Goal: Obtain resource: Download file/media

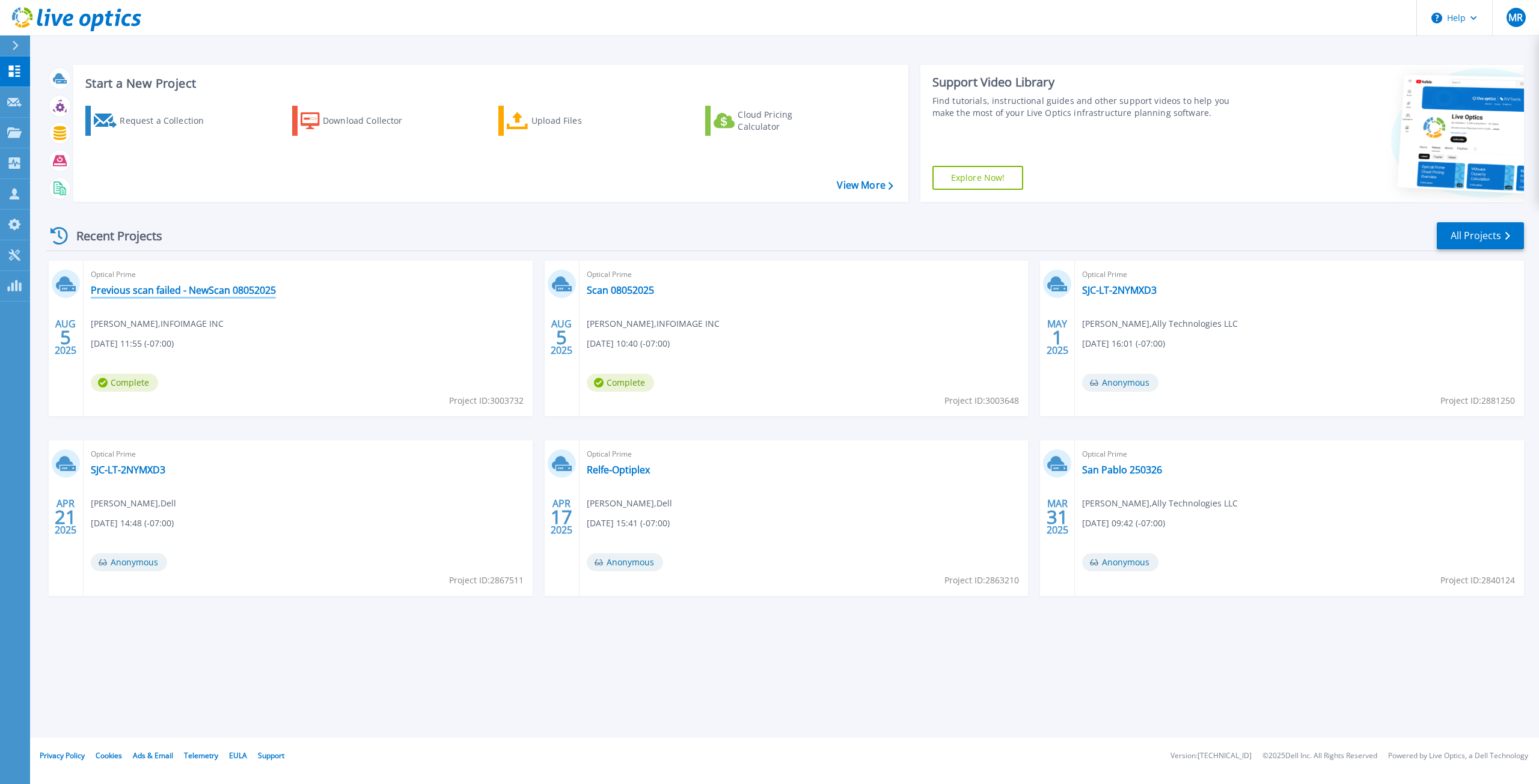
click at [190, 285] on link "Previous scan failed - NewScan 08052025" at bounding box center [183, 291] width 185 height 12
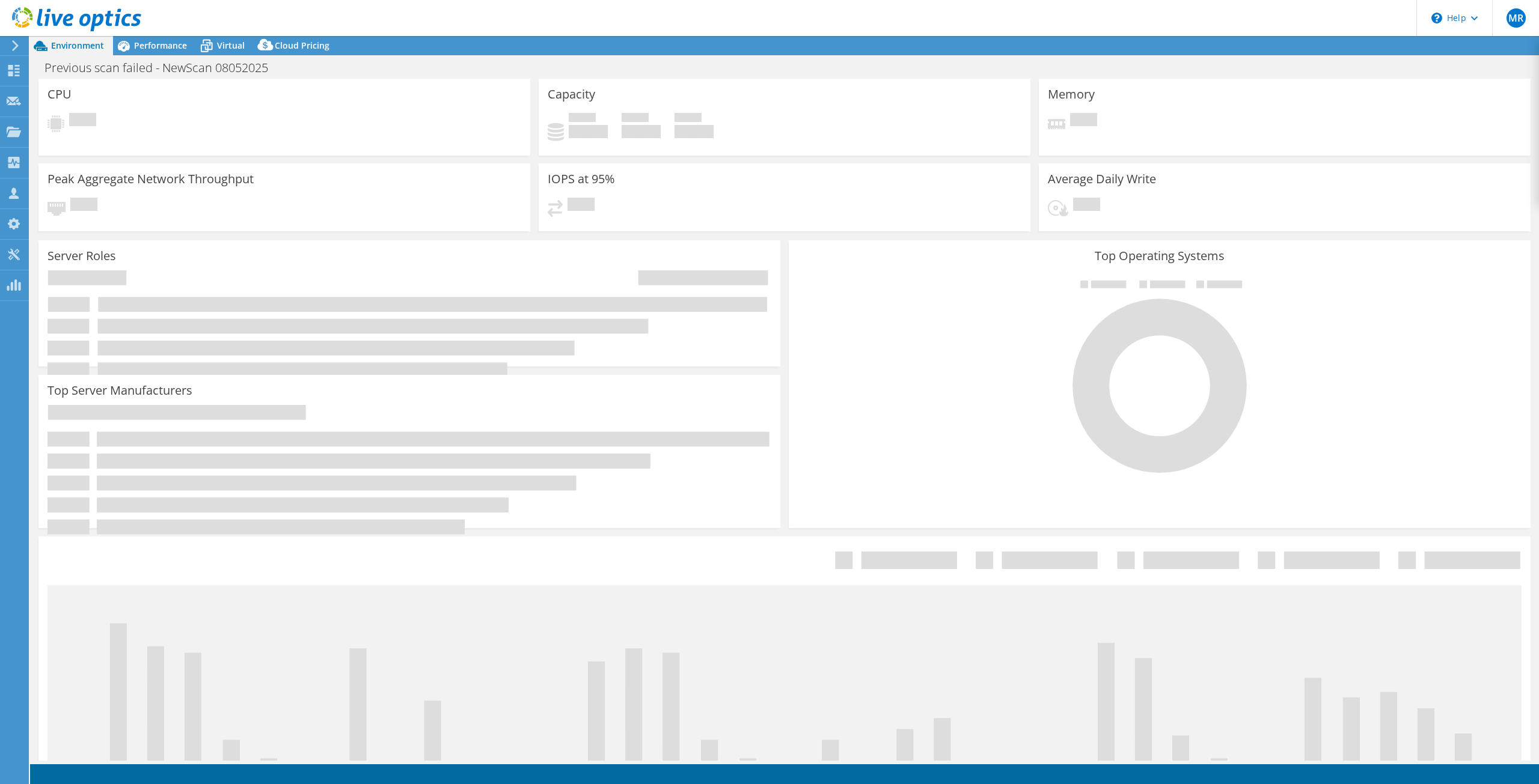
select select "USD"
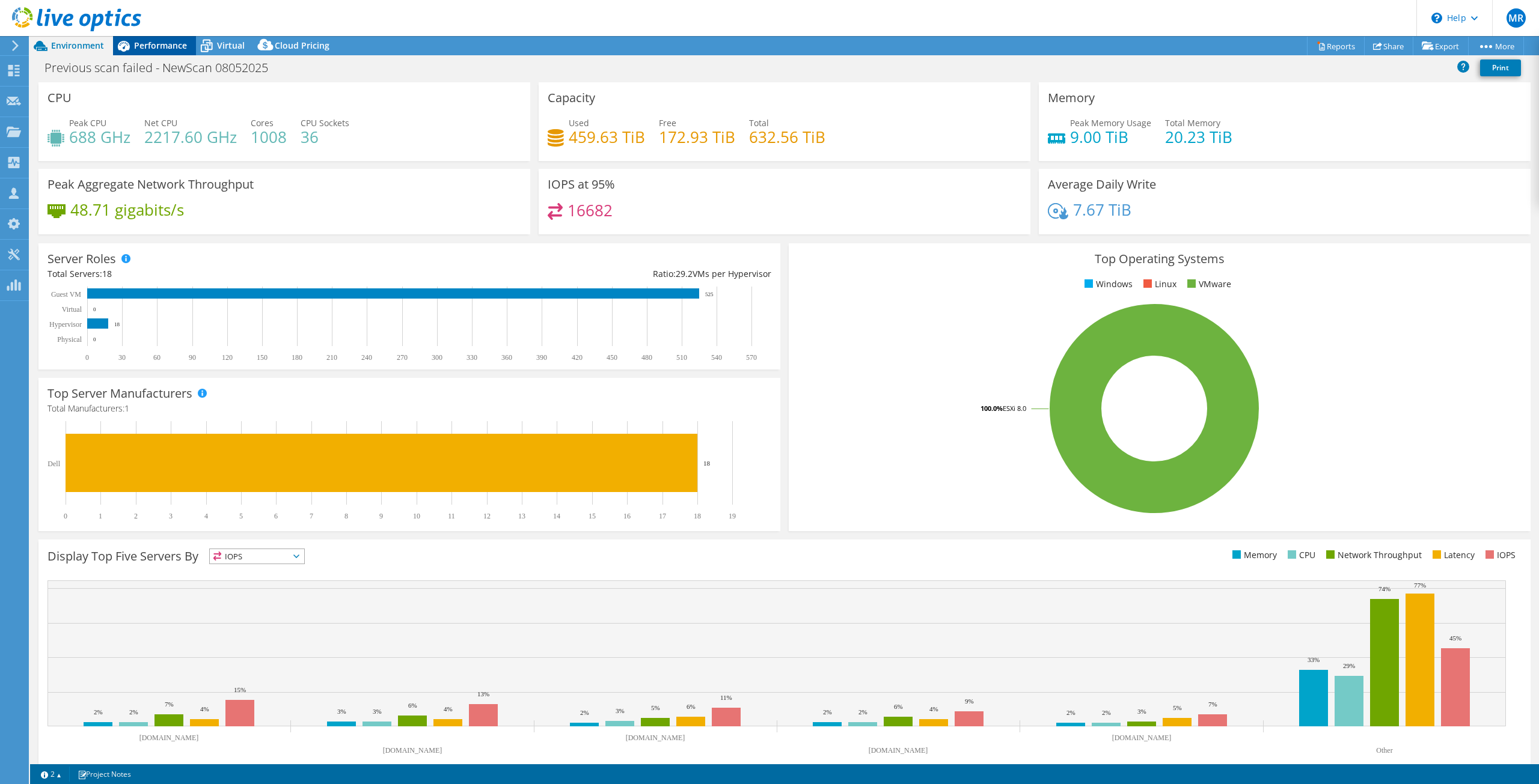
click at [154, 41] on span "Performance" at bounding box center [160, 45] width 53 height 12
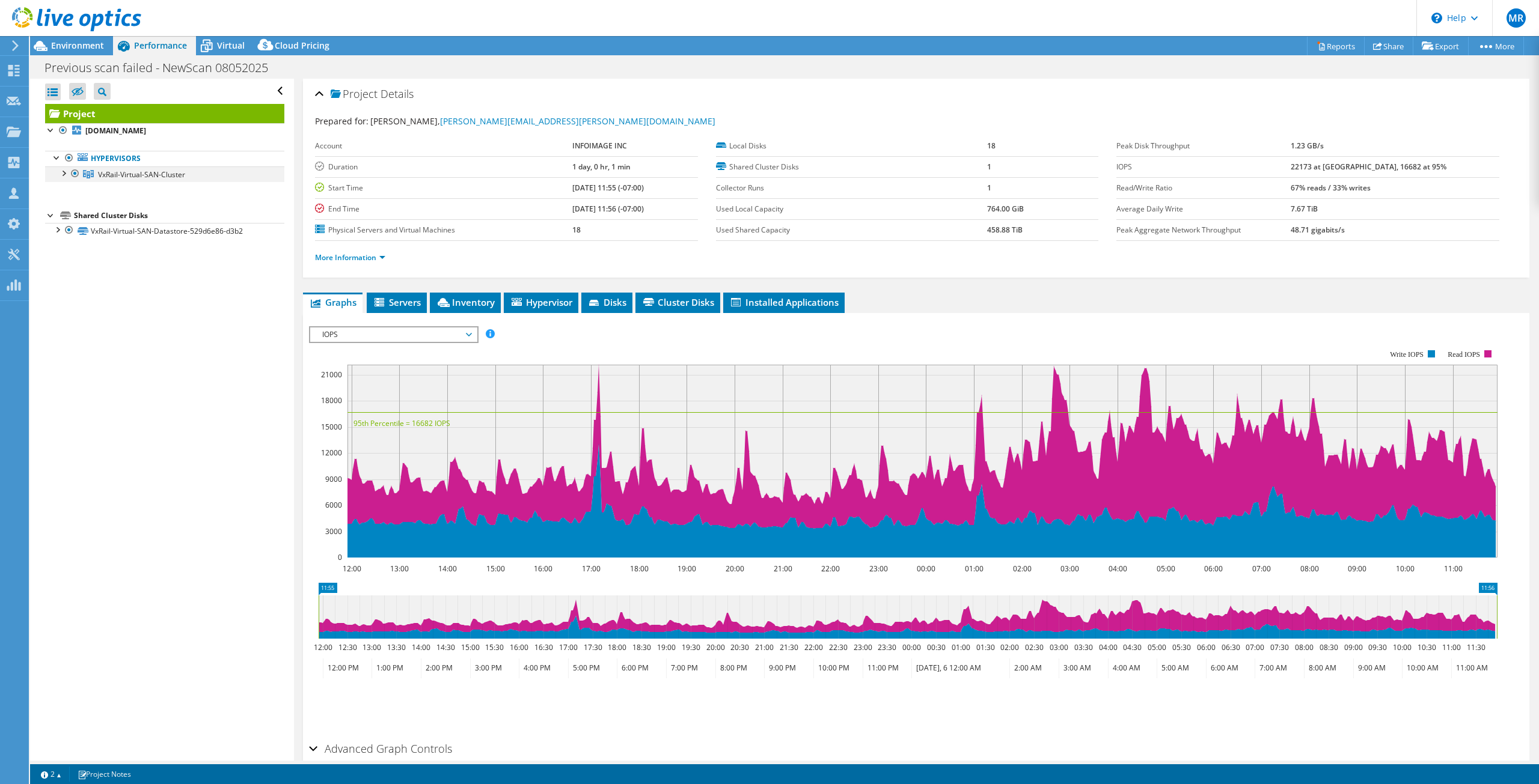
click at [67, 172] on div at bounding box center [63, 172] width 12 height 12
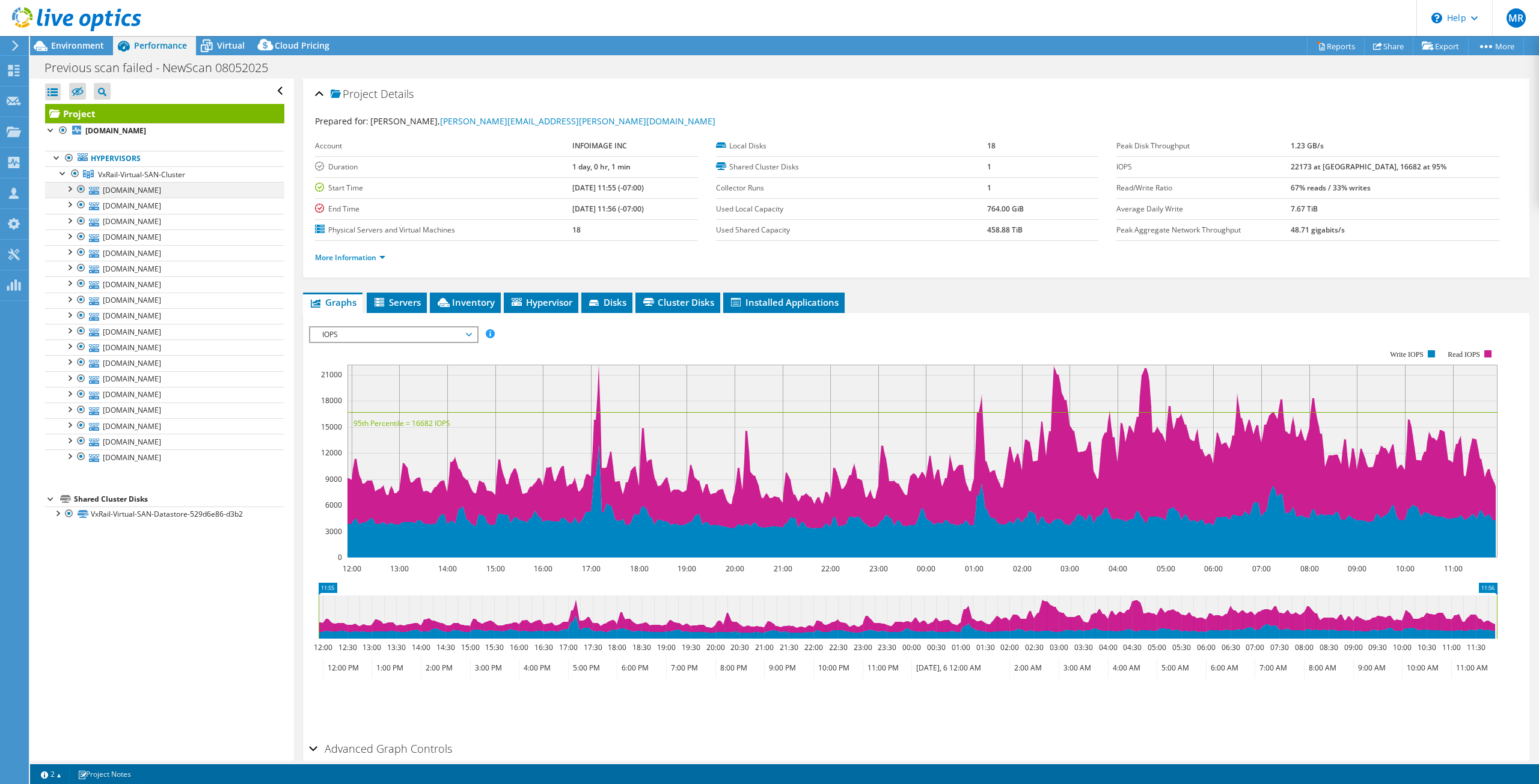
click at [71, 191] on div at bounding box center [69, 188] width 12 height 12
click at [73, 251] on div at bounding box center [69, 251] width 12 height 12
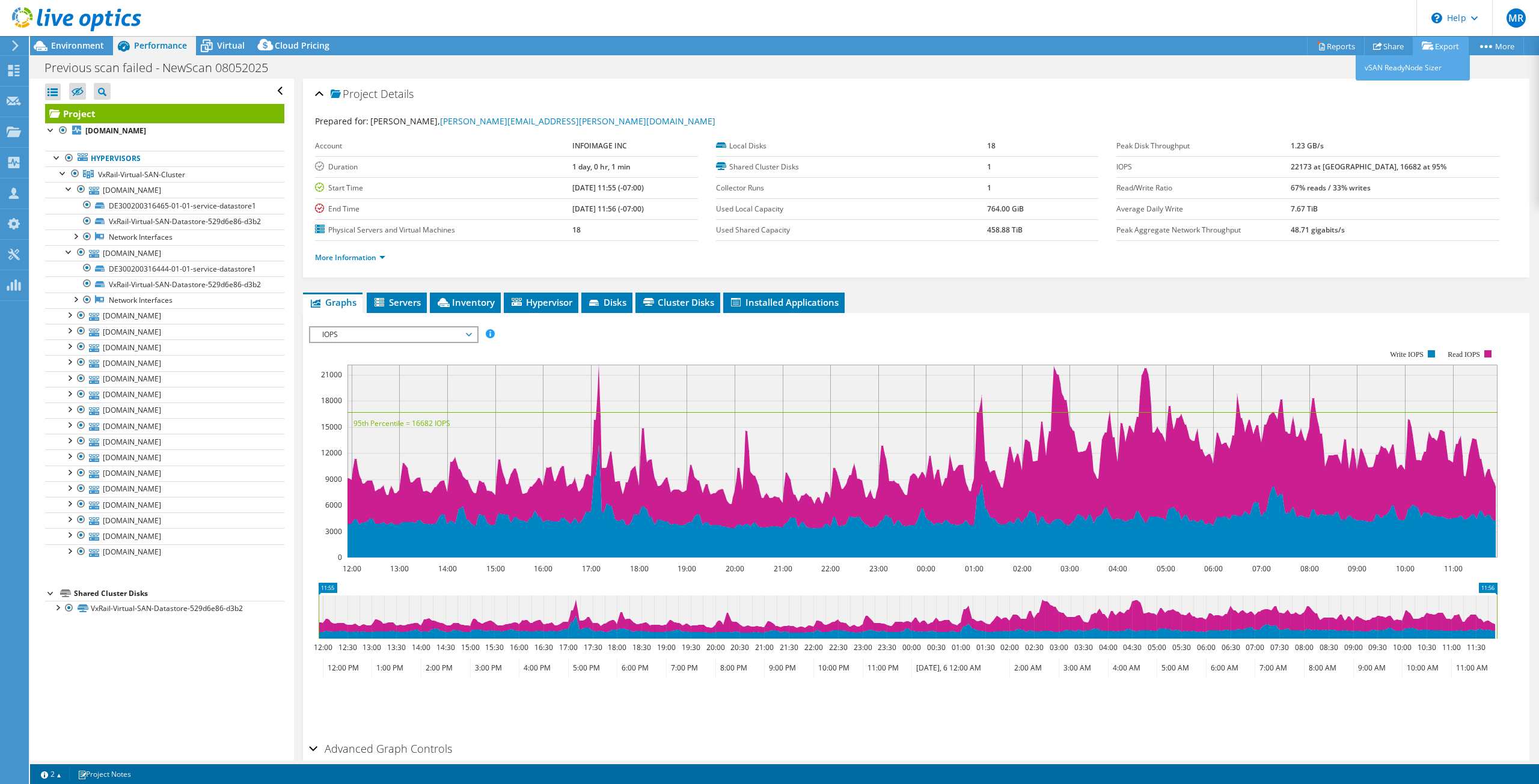
click at [1436, 50] on link "Export" at bounding box center [1441, 46] width 56 height 18
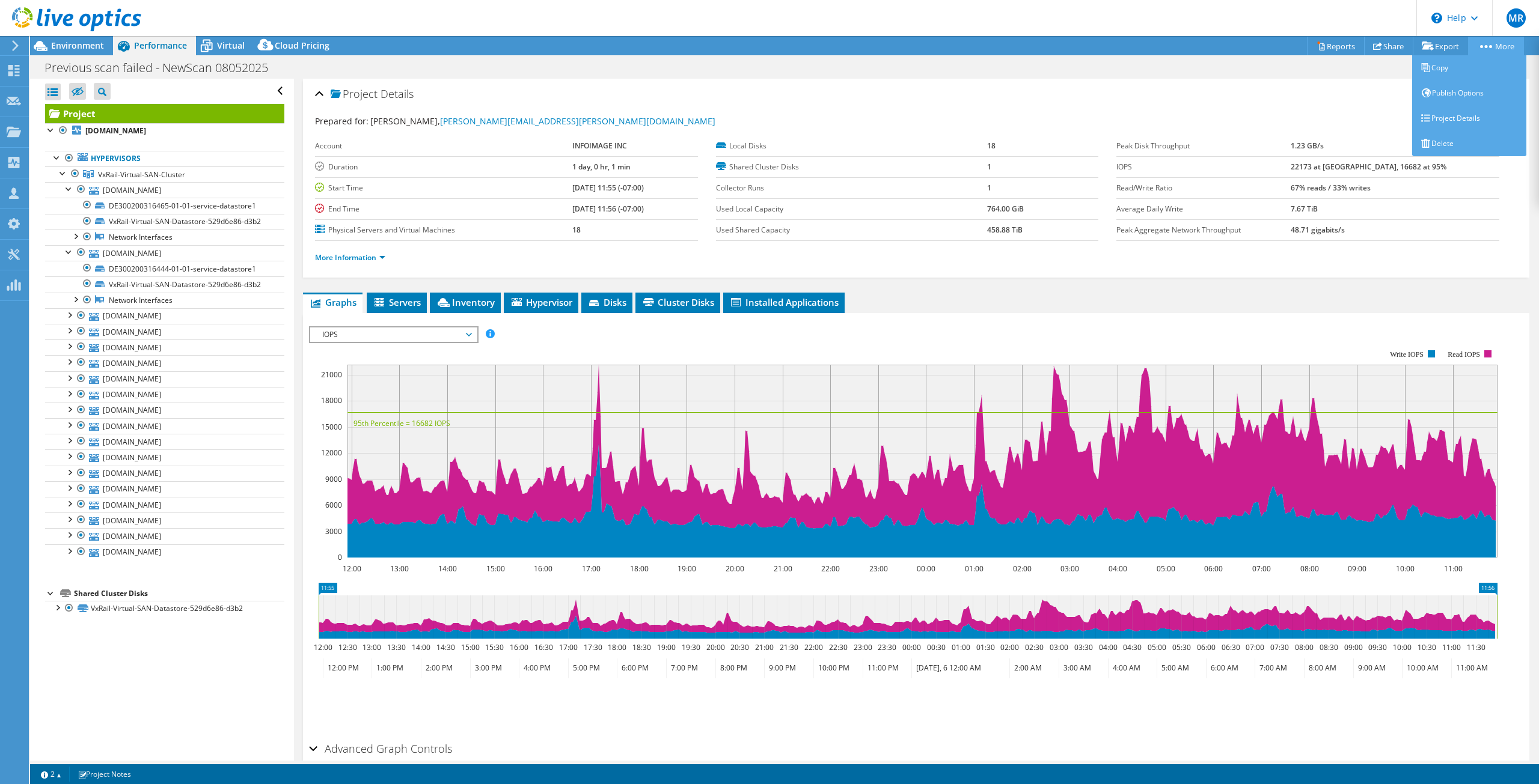
click at [1495, 44] on link "More" at bounding box center [1496, 46] width 56 height 18
click at [1324, 43] on link "Reports" at bounding box center [1336, 46] width 57 height 18
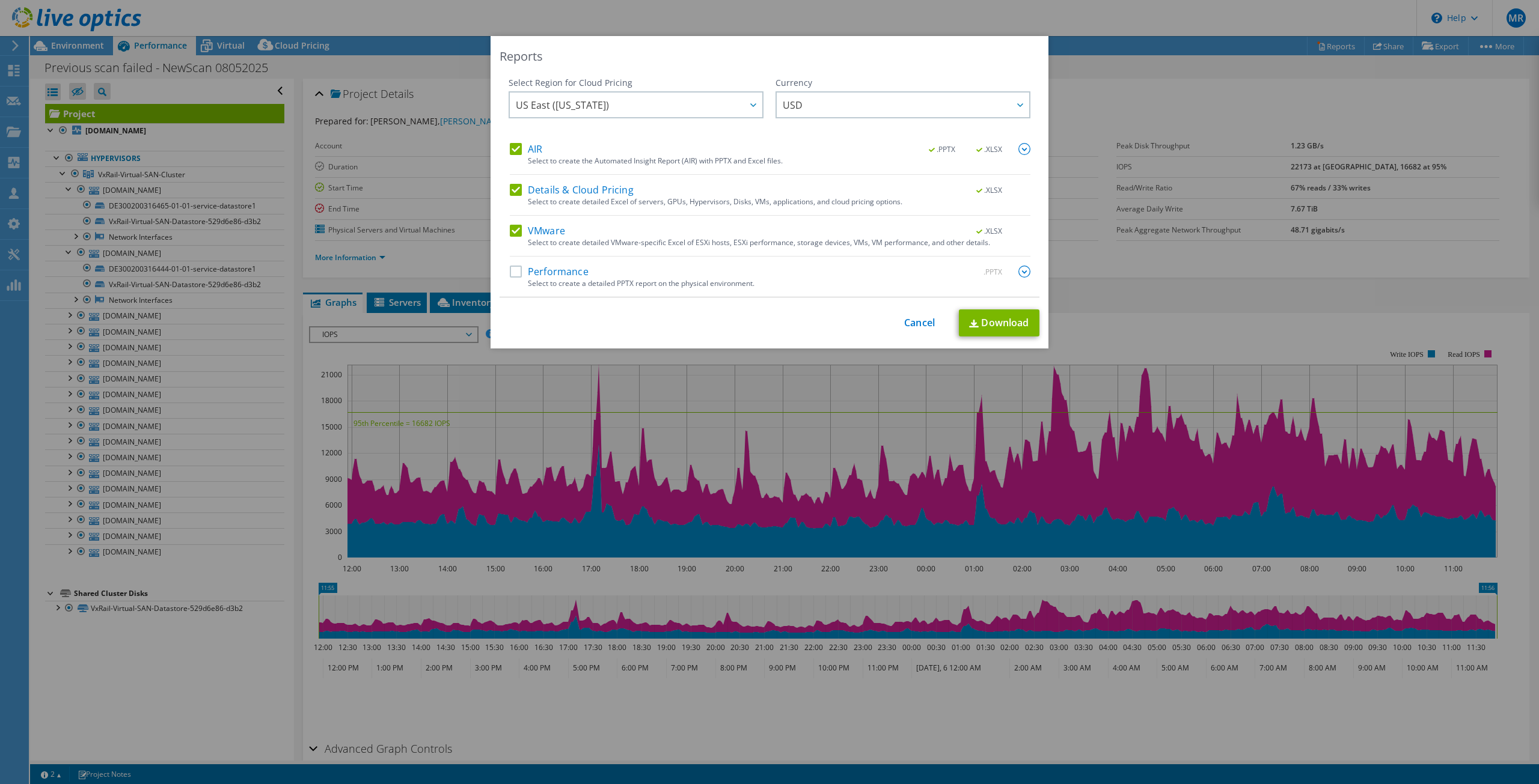
click at [512, 190] on label "Details & Cloud Pricing" at bounding box center [571, 190] width 124 height 12
click at [0, 0] on input "Details & Cloud Pricing" at bounding box center [0, 0] width 0 height 0
click at [510, 230] on label "VMware" at bounding box center [537, 231] width 55 height 12
click at [0, 0] on input "VMware" at bounding box center [0, 0] width 0 height 0
click at [514, 151] on label "AIR" at bounding box center [526, 149] width 32 height 12
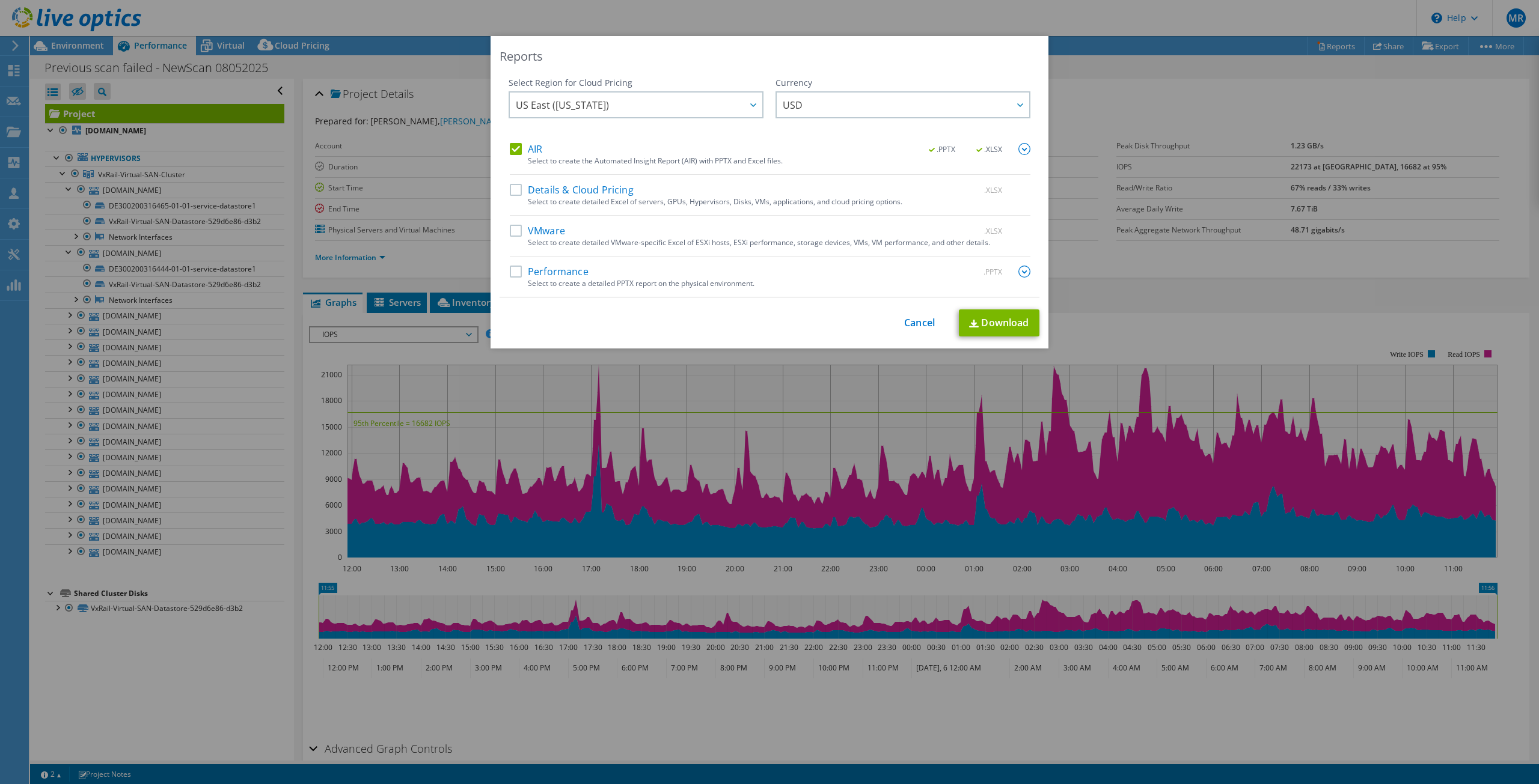
click at [0, 0] on input "AIR" at bounding box center [0, 0] width 0 height 0
click at [514, 228] on label "VMware" at bounding box center [537, 231] width 55 height 12
click at [0, 0] on input "VMware" at bounding box center [0, 0] width 0 height 0
click at [1004, 320] on link "Download" at bounding box center [999, 323] width 81 height 27
click at [910, 320] on link "Cancel" at bounding box center [919, 324] width 31 height 12
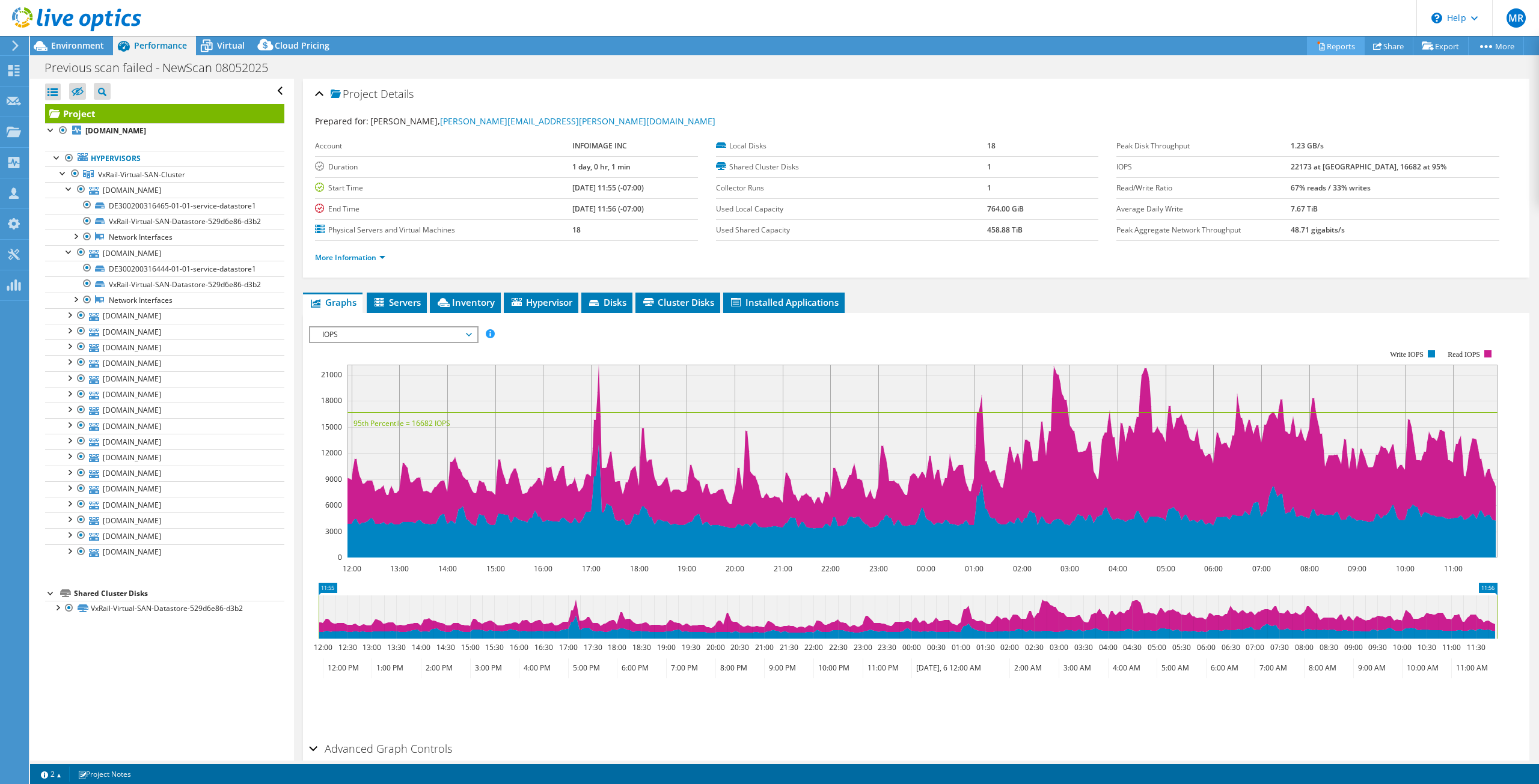
click at [1344, 46] on link "Reports" at bounding box center [1336, 46] width 57 height 18
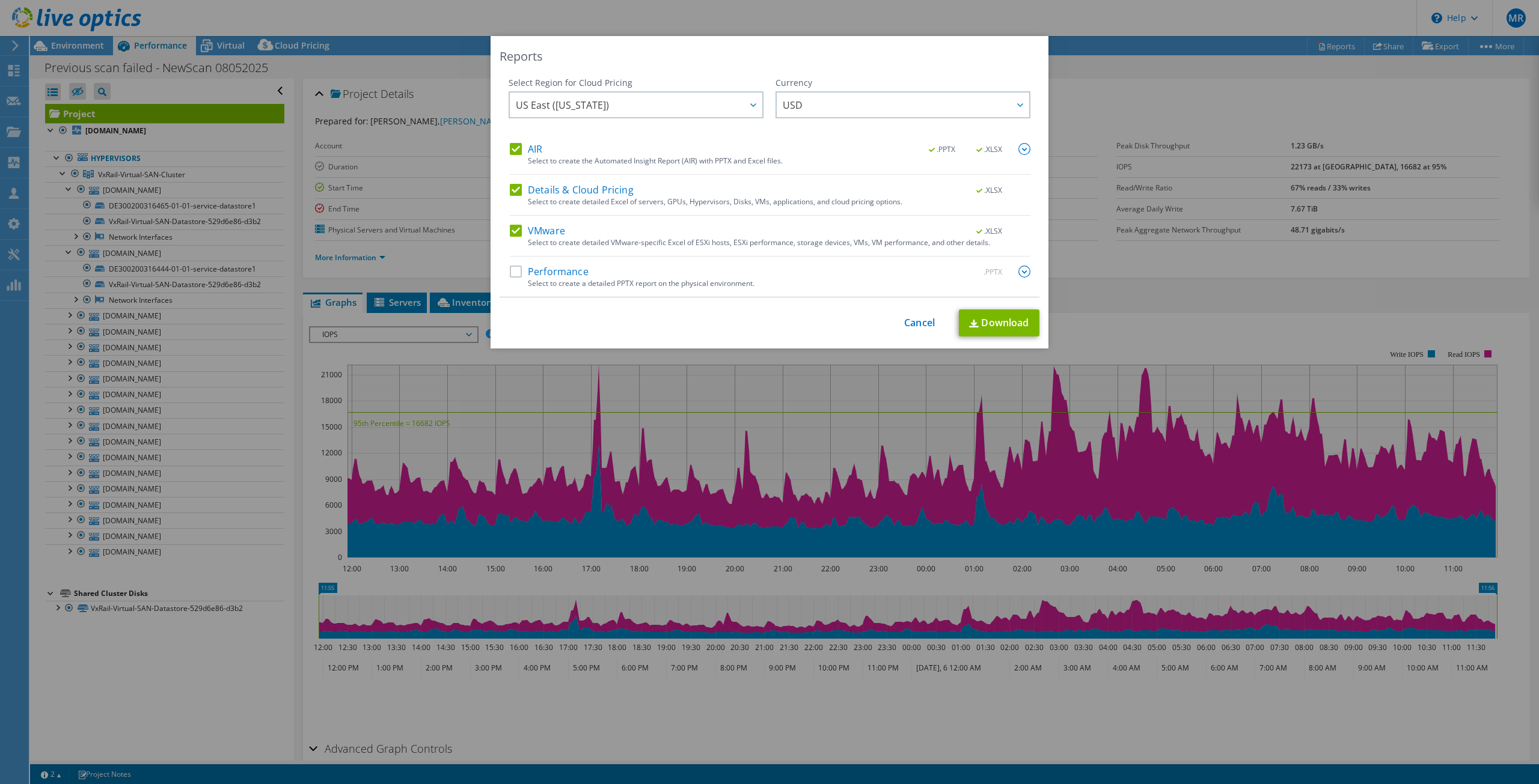
click at [516, 185] on label "Details & Cloud Pricing" at bounding box center [571, 190] width 124 height 12
click at [0, 0] on input "Details & Cloud Pricing" at bounding box center [0, 0] width 0 height 0
click at [510, 228] on label "VMware" at bounding box center [537, 231] width 55 height 12
click at [0, 0] on input "VMware" at bounding box center [0, 0] width 0 height 0
click at [998, 326] on link "Download" at bounding box center [999, 323] width 81 height 27
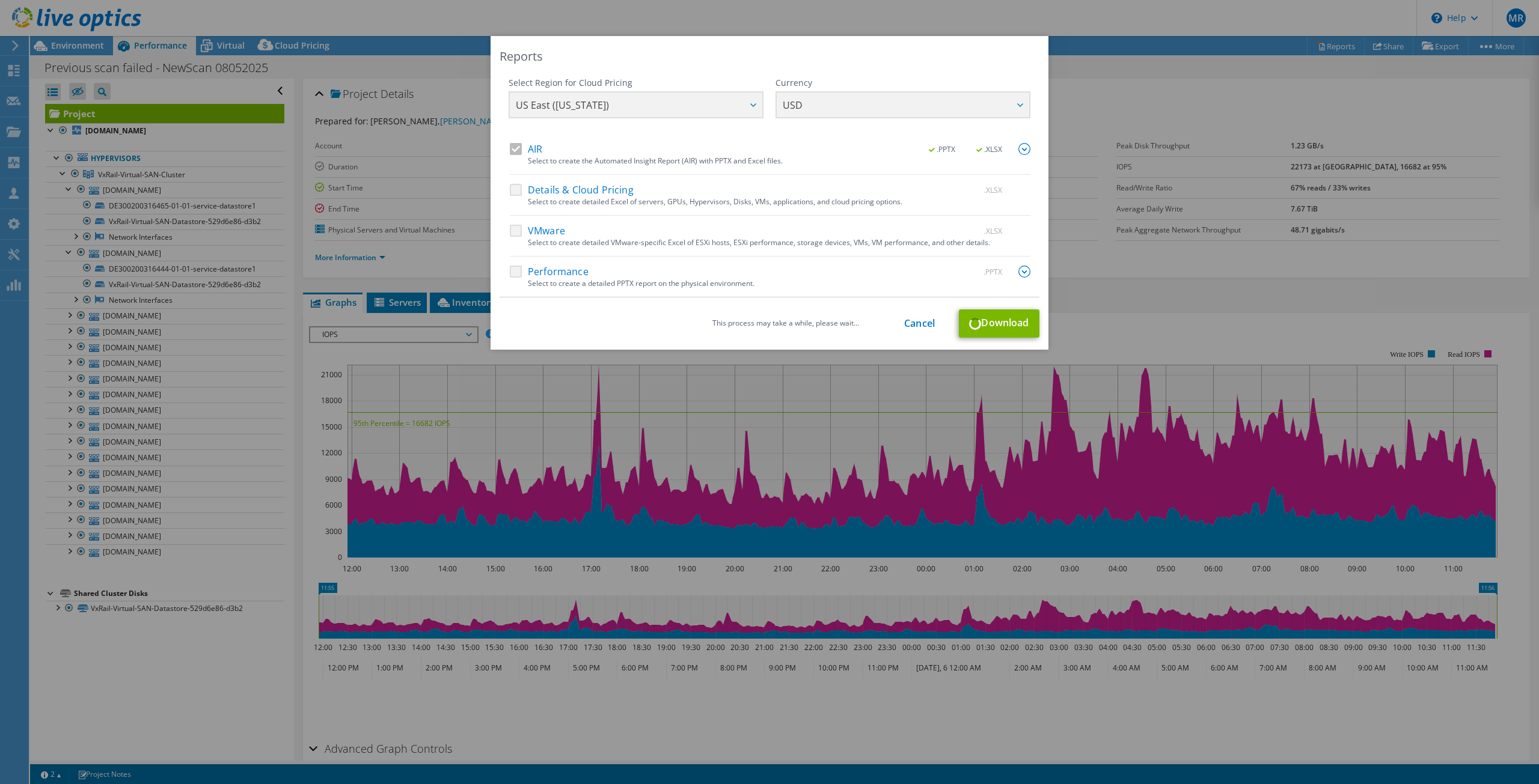
click at [898, 328] on div "This process may take a while, please wait... Cancel Download" at bounding box center [769, 323] width 540 height 28
click at [904, 324] on link "Cancel" at bounding box center [919, 324] width 31 height 12
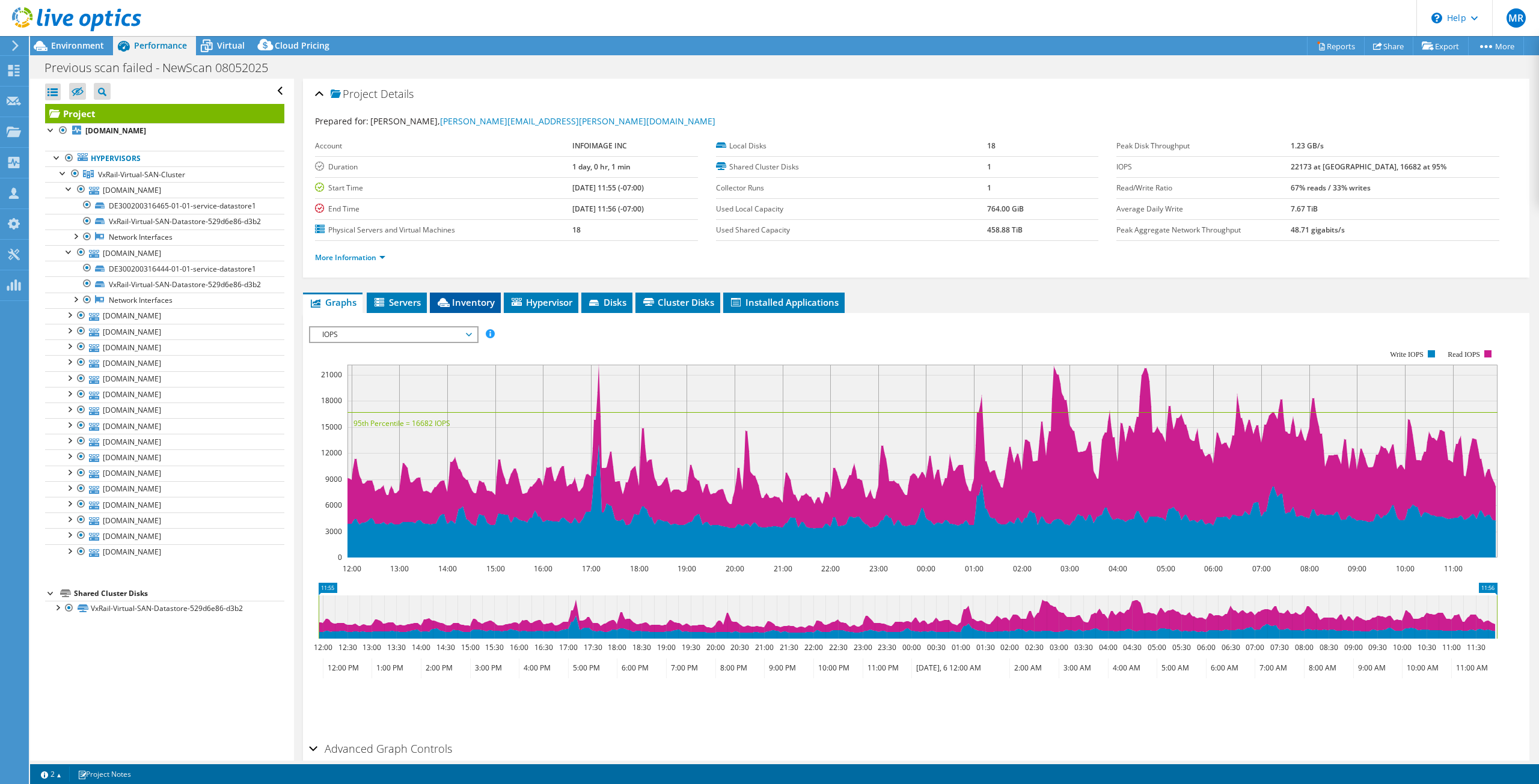
click at [464, 300] on span "Inventory" at bounding box center [465, 302] width 59 height 12
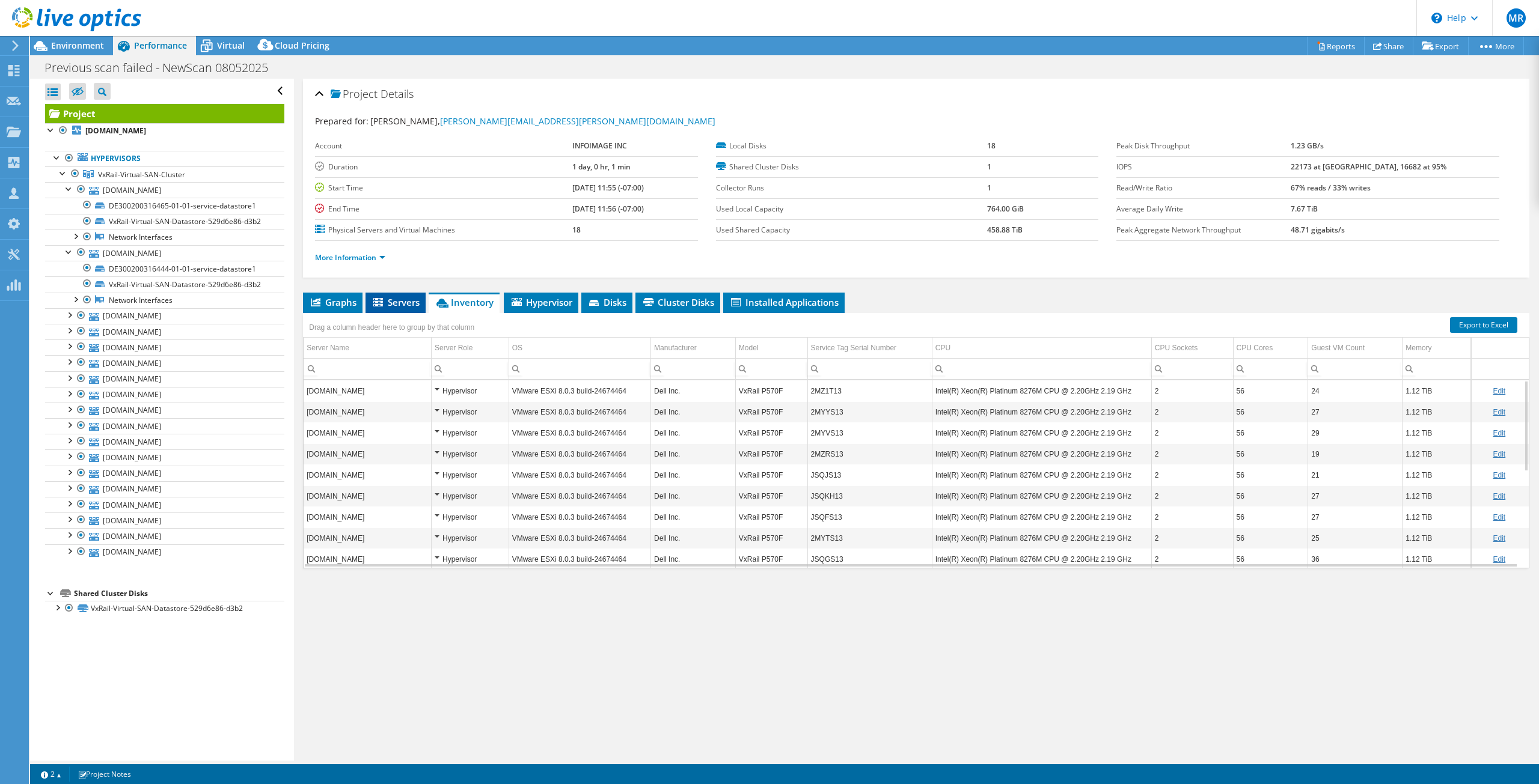
click at [391, 301] on span "Servers" at bounding box center [396, 302] width 48 height 12
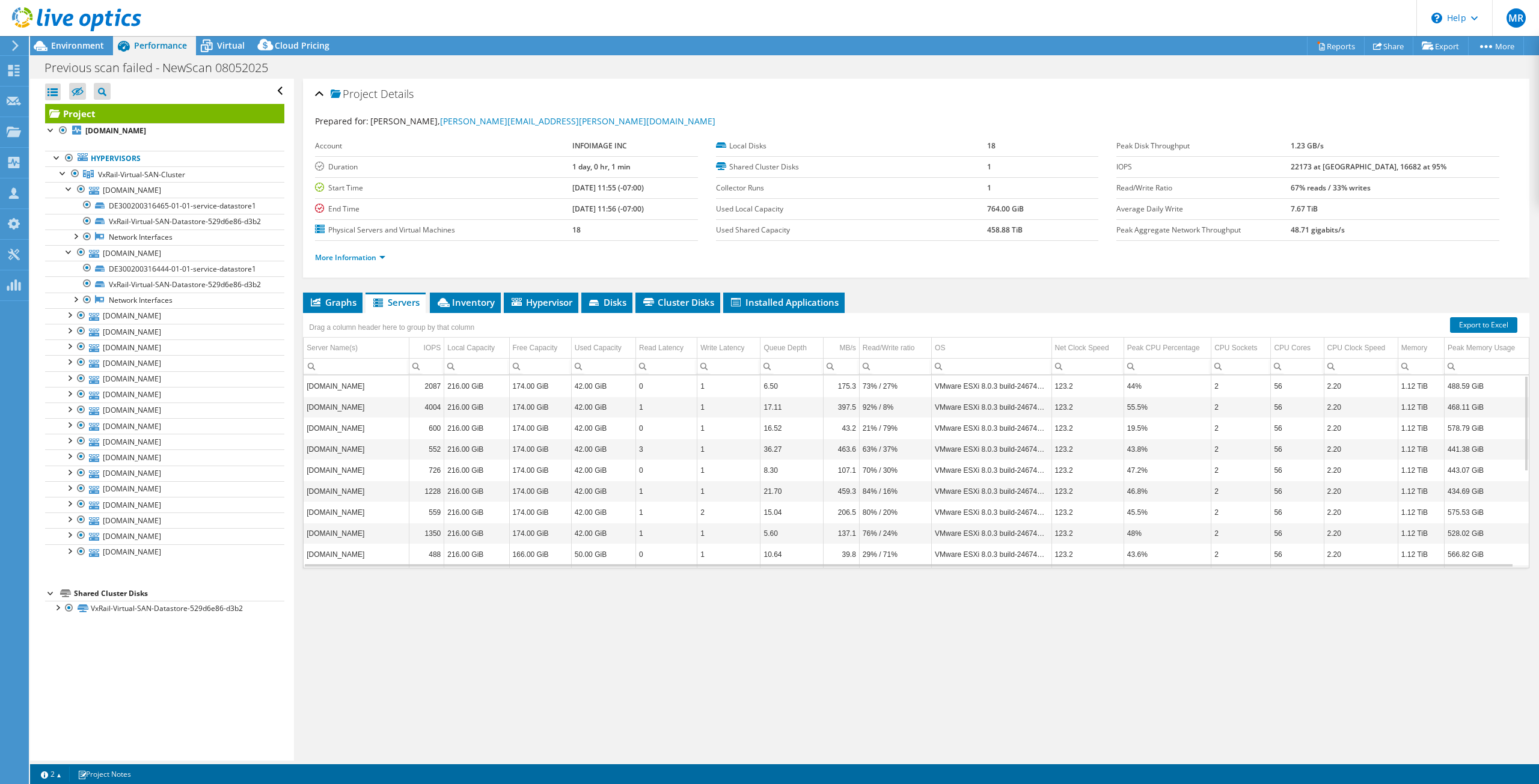
scroll to position [192, 0]
click at [69, 553] on div at bounding box center [69, 551] width 12 height 12
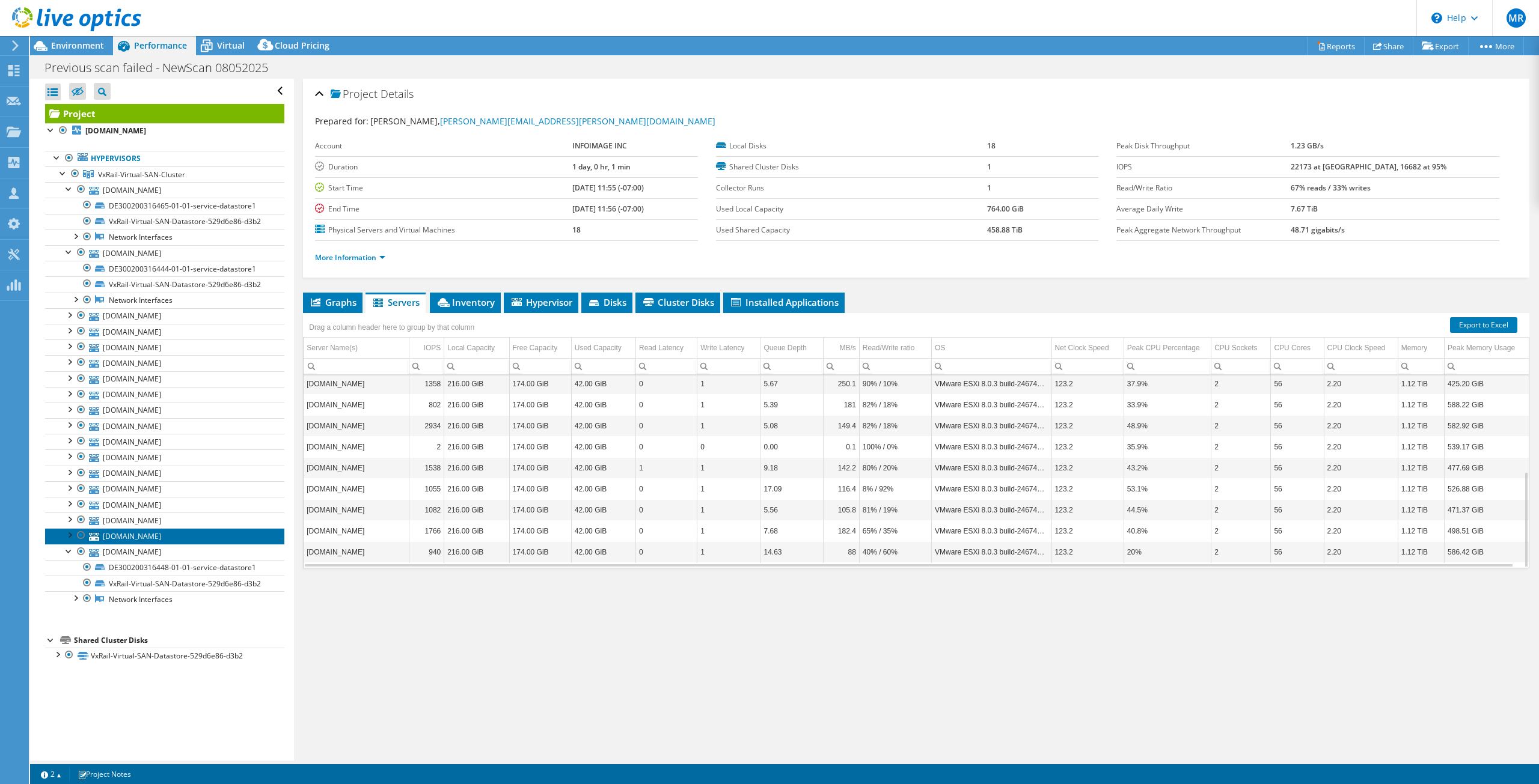
click at [69, 543] on link "[DOMAIN_NAME]" at bounding box center [165, 536] width 240 height 16
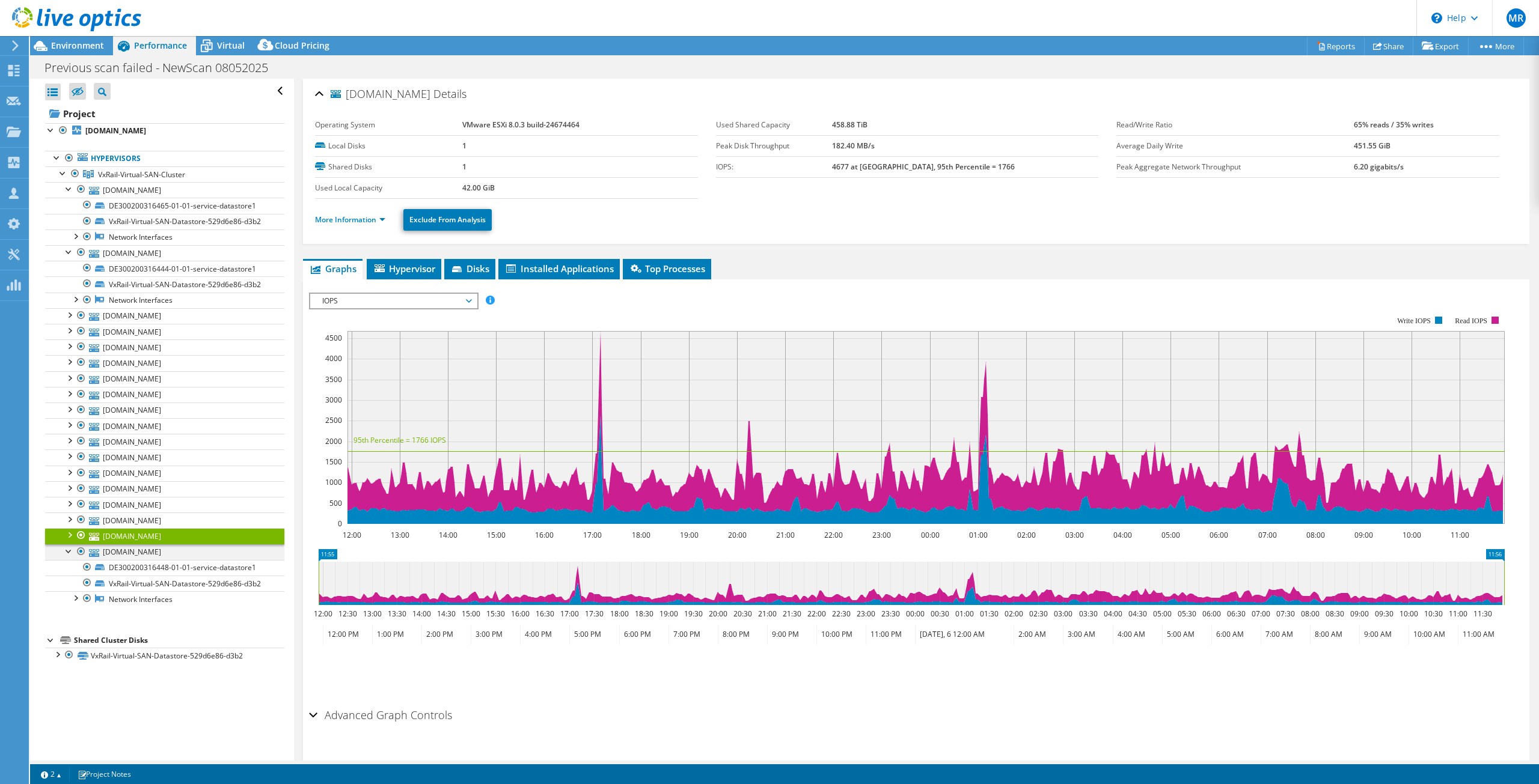
click at [69, 551] on div at bounding box center [69, 551] width 12 height 12
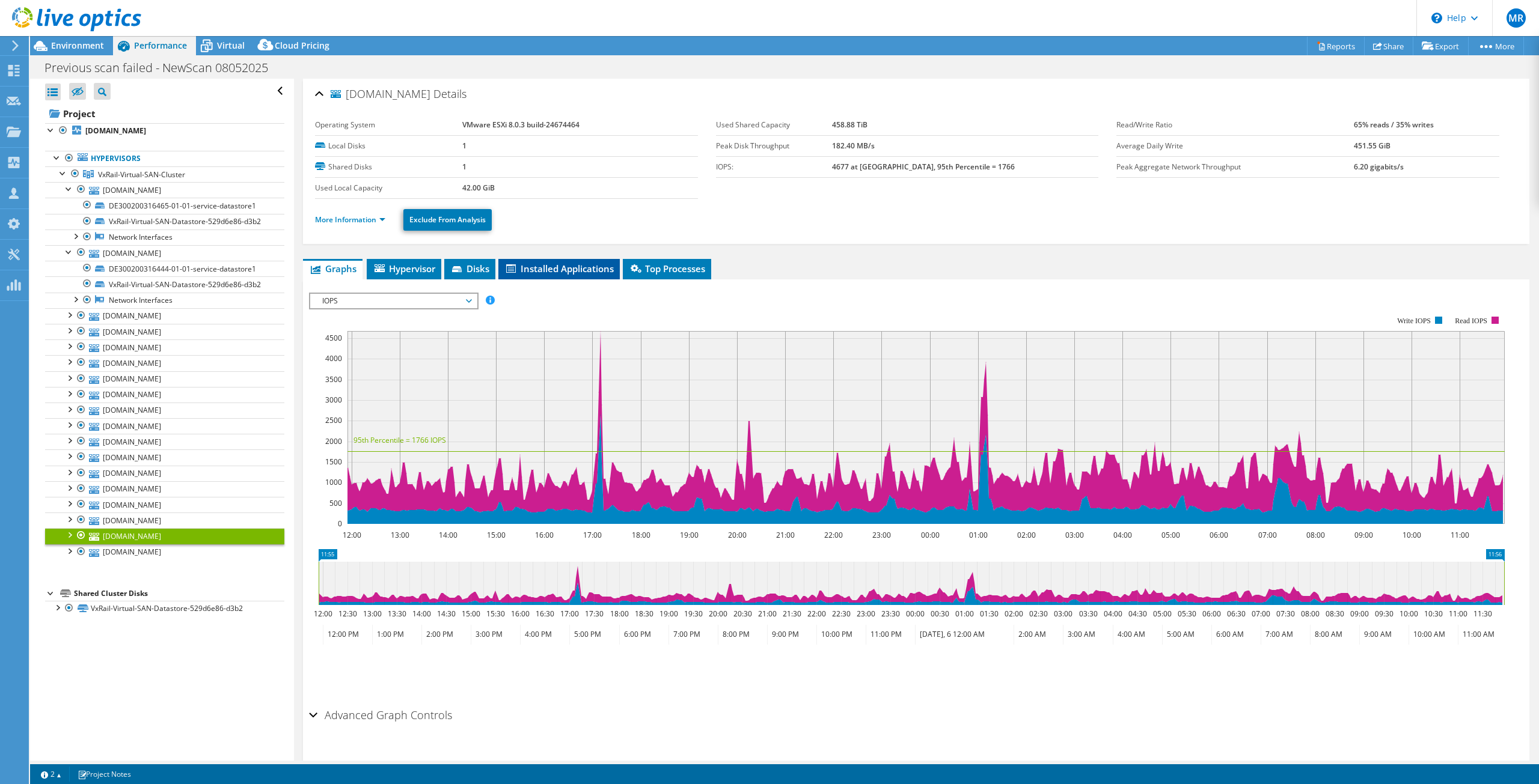
click at [583, 268] on span "Installed Applications" at bounding box center [559, 269] width 109 height 12
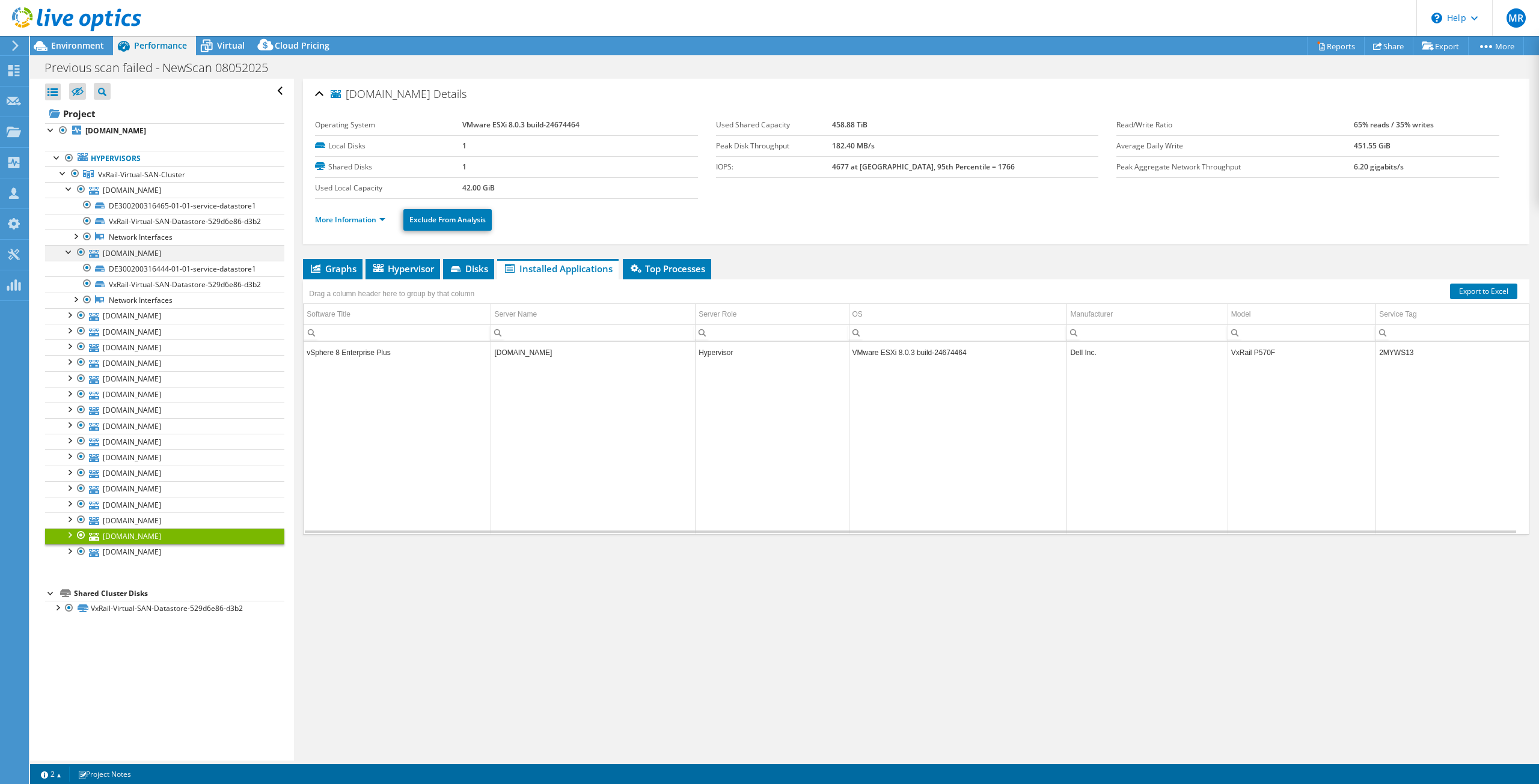
click at [69, 250] on div at bounding box center [69, 251] width 12 height 12
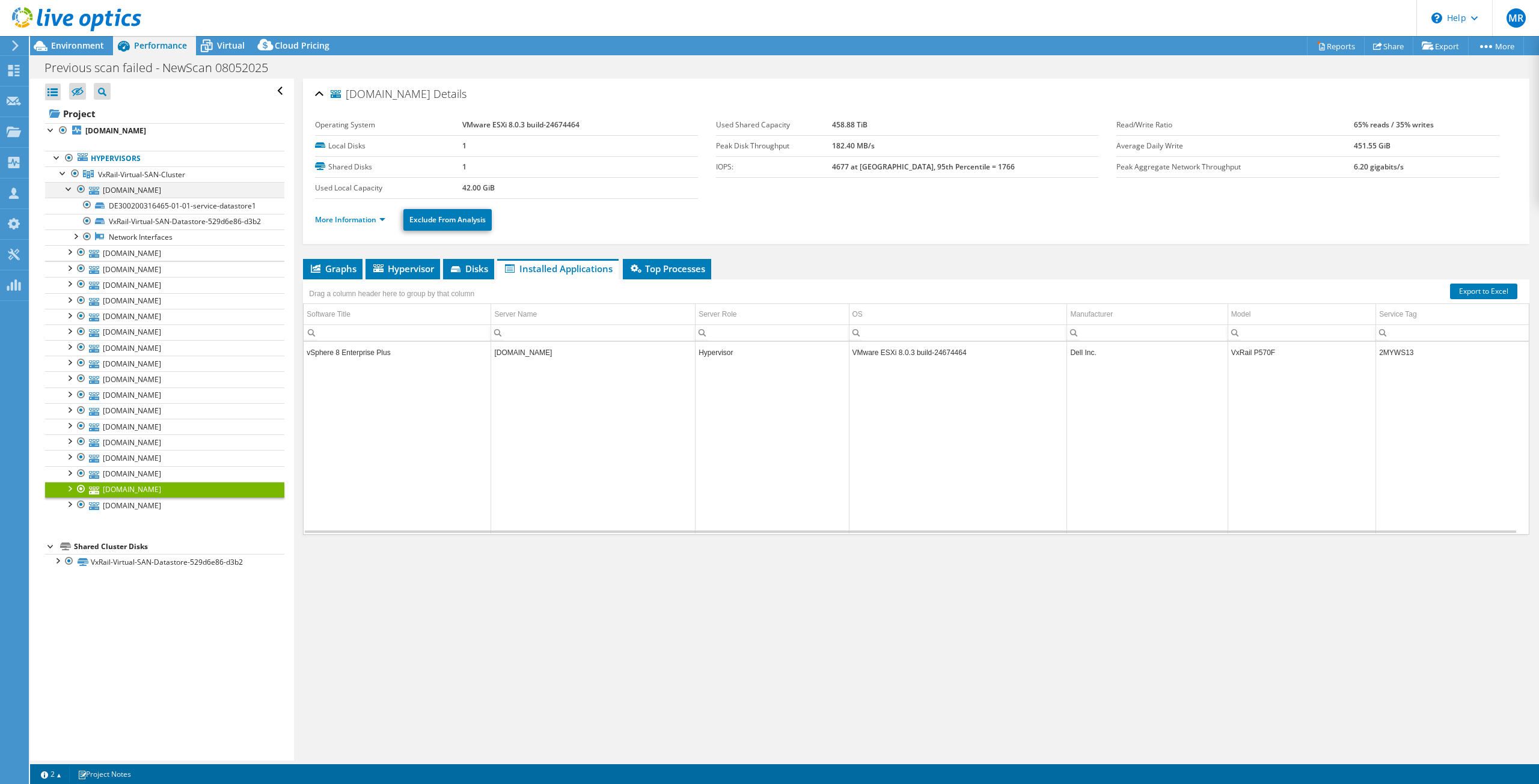
click at [70, 194] on div at bounding box center [69, 188] width 12 height 12
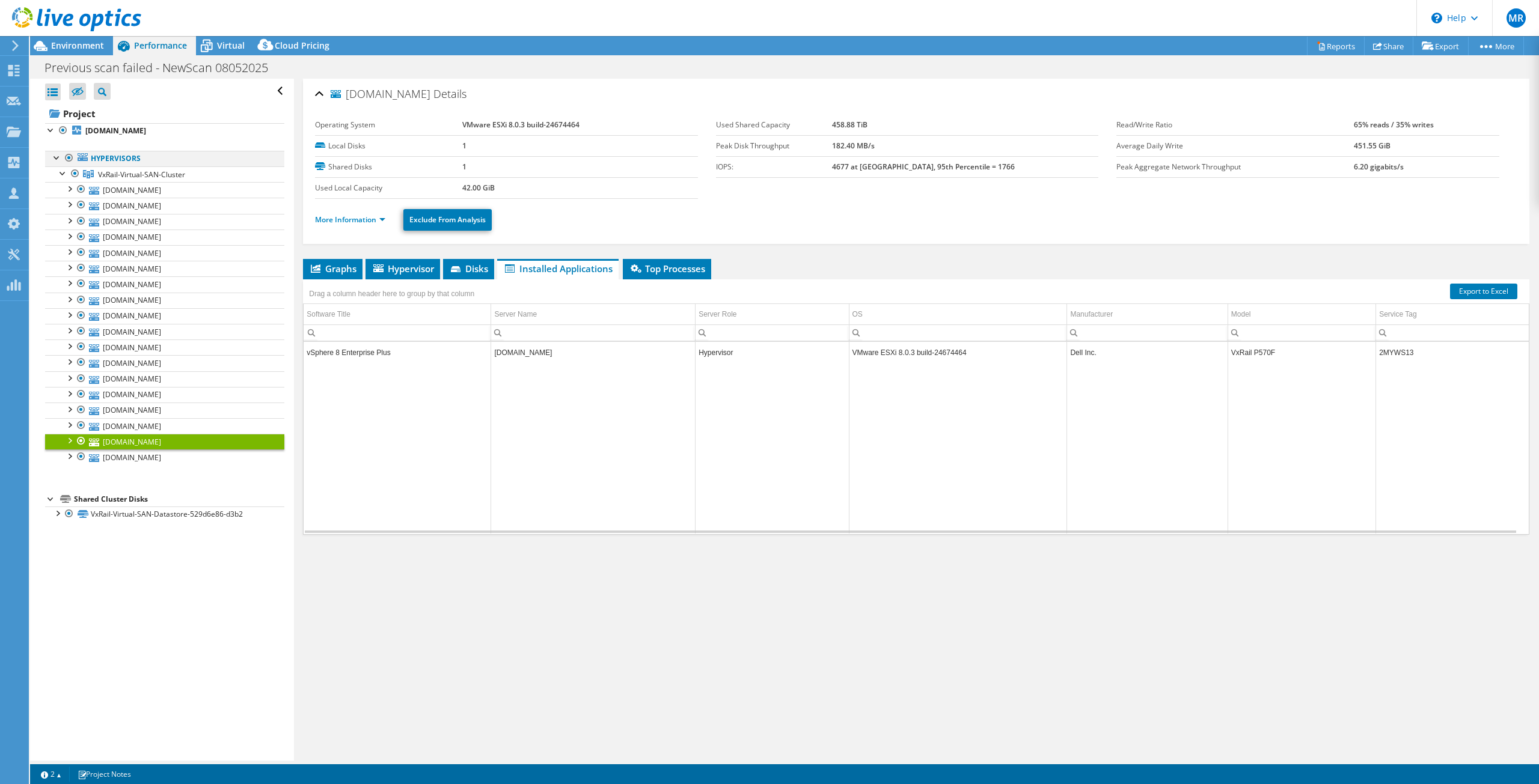
click at [59, 159] on div at bounding box center [57, 157] width 12 height 12
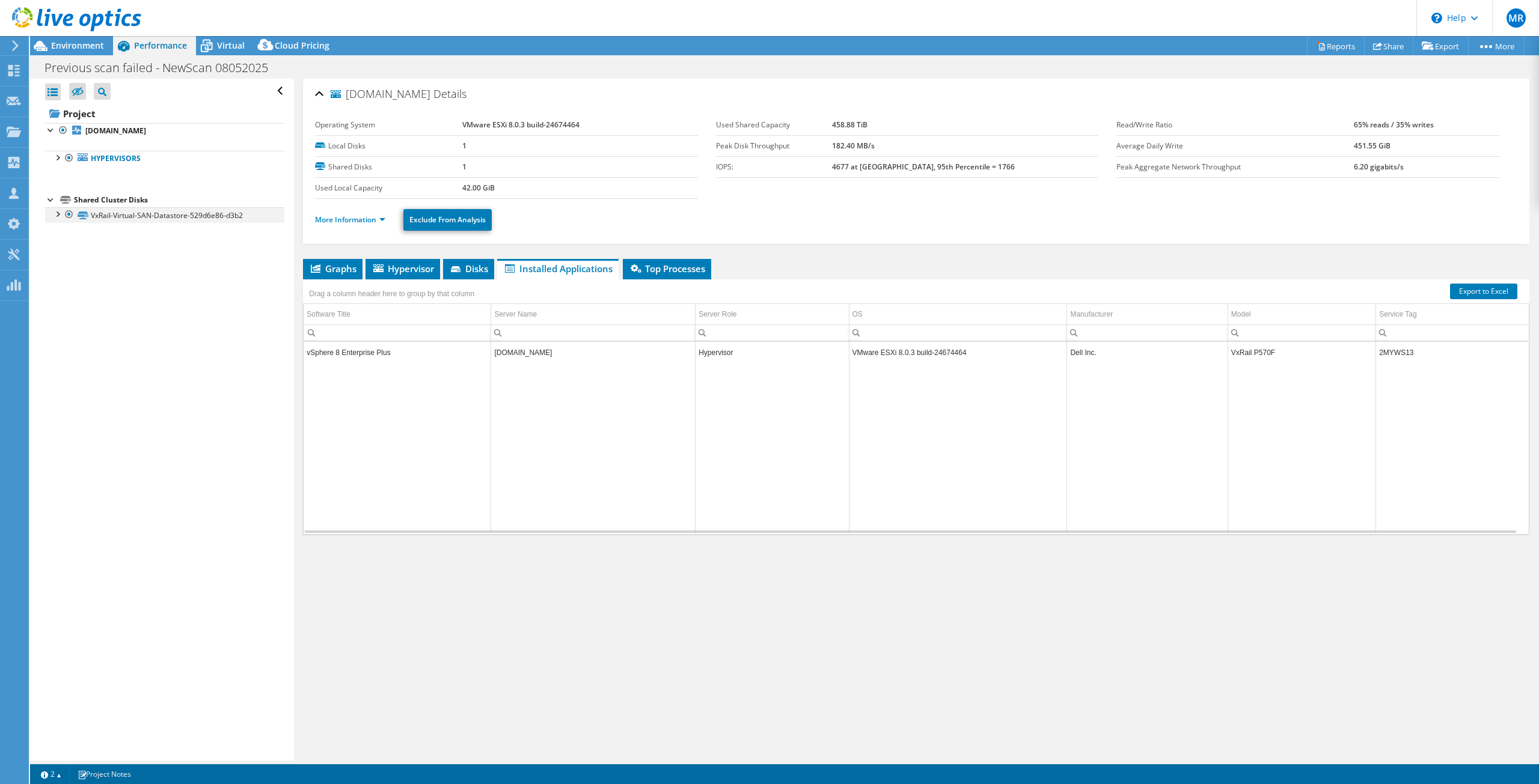
click at [54, 220] on div at bounding box center [57, 213] width 12 height 12
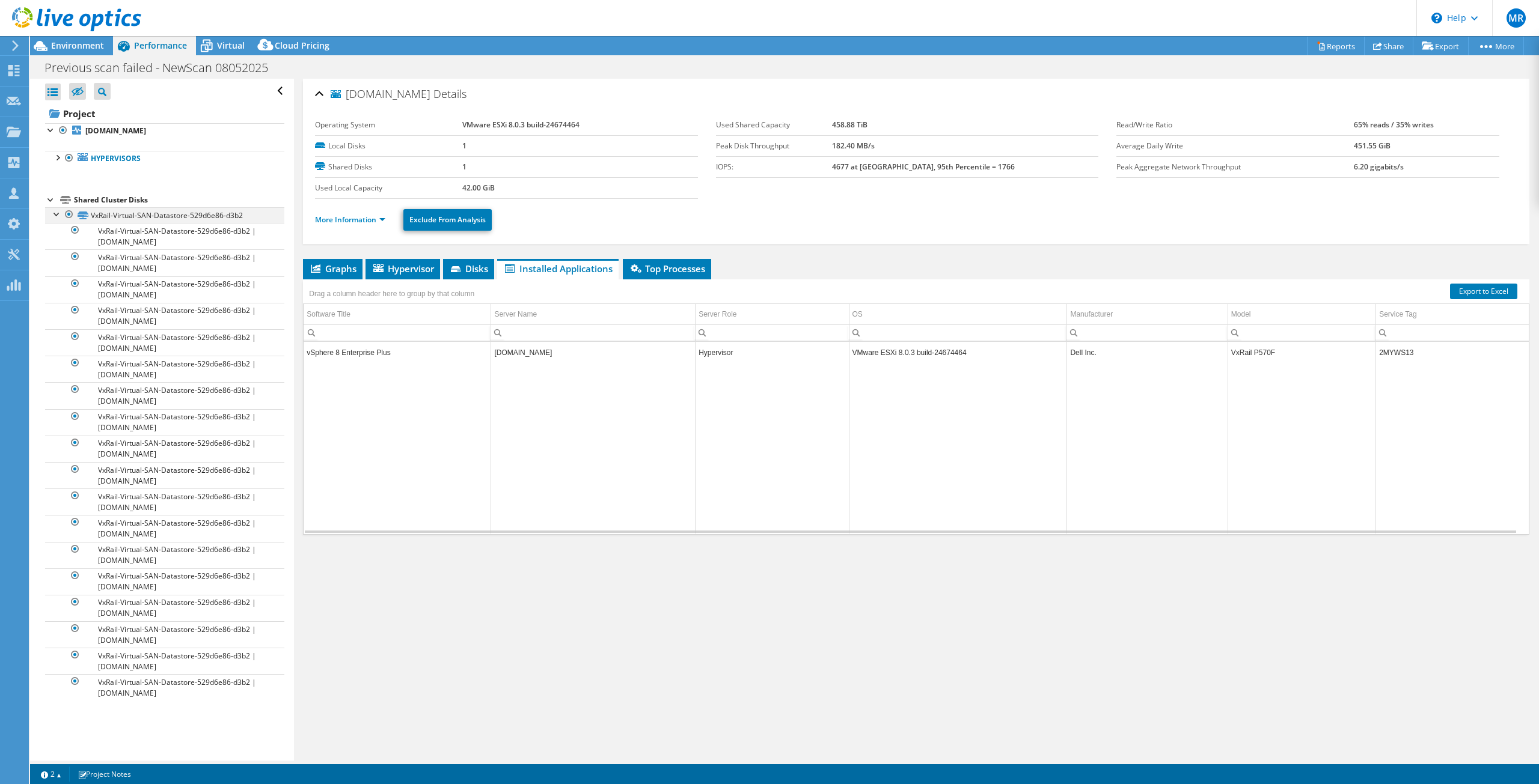
click at [62, 214] on div at bounding box center [57, 213] width 12 height 12
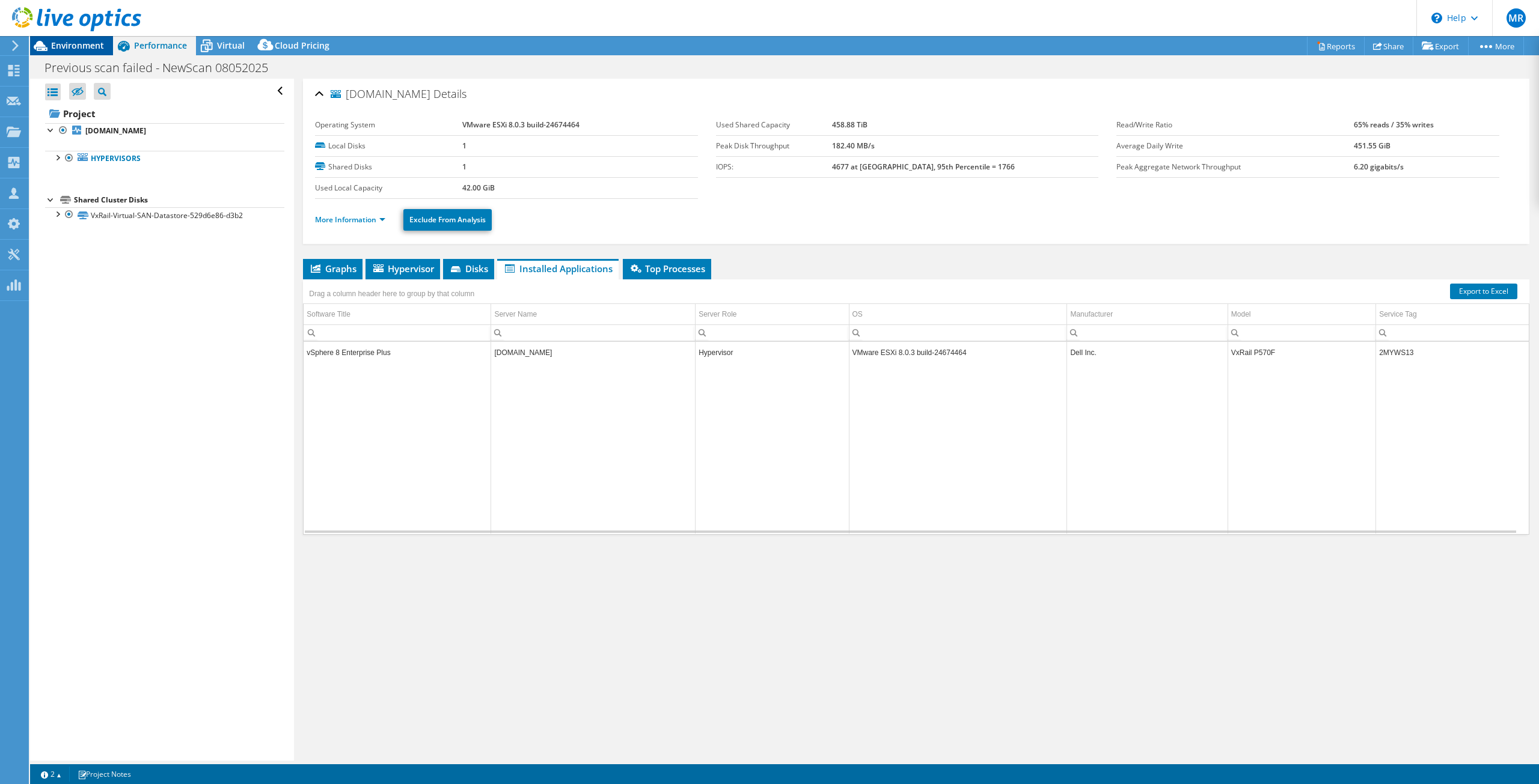
click at [83, 42] on span "Environment" at bounding box center [77, 45] width 53 height 12
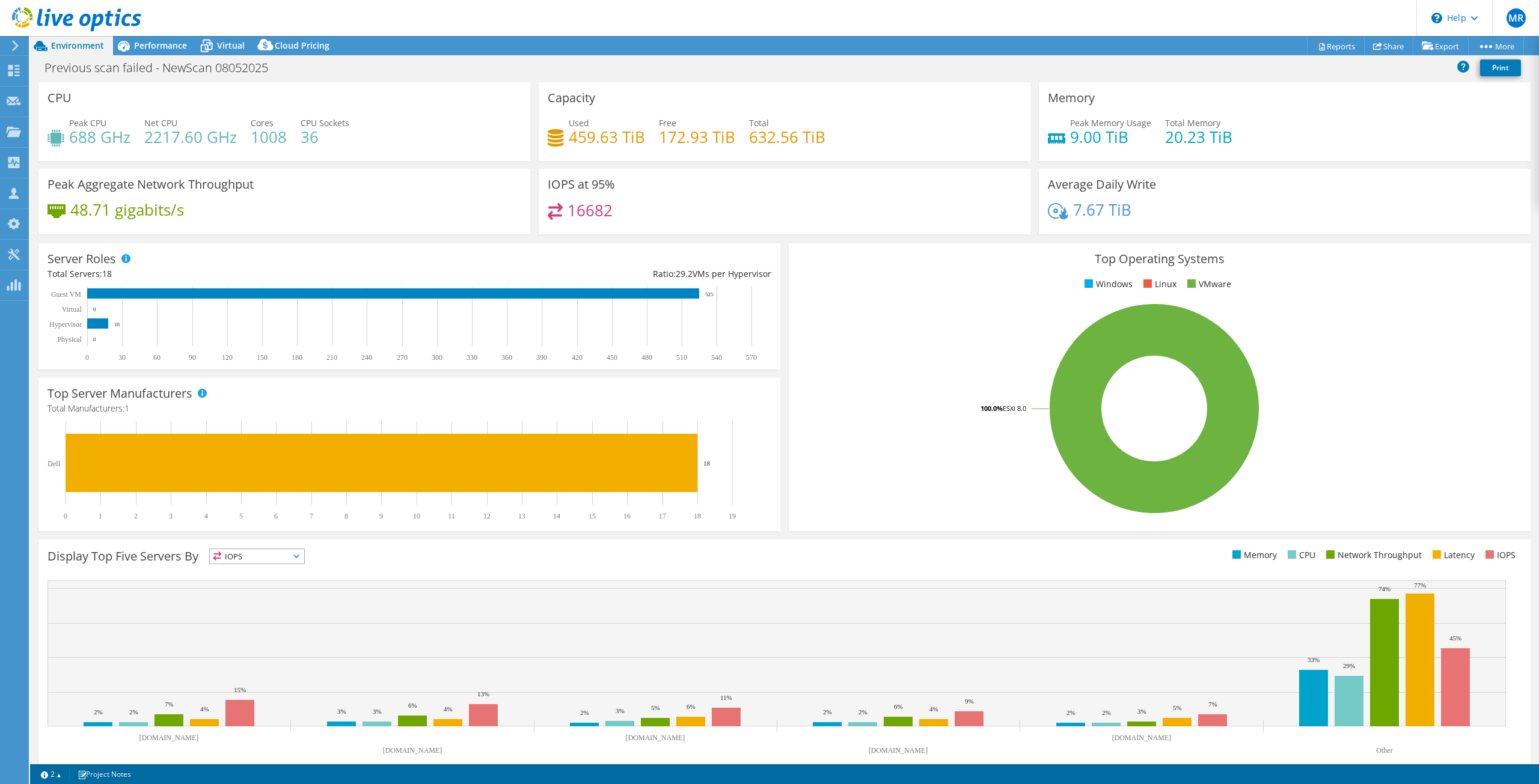
click at [480, 291] on rect at bounding box center [393, 293] width 612 height 10
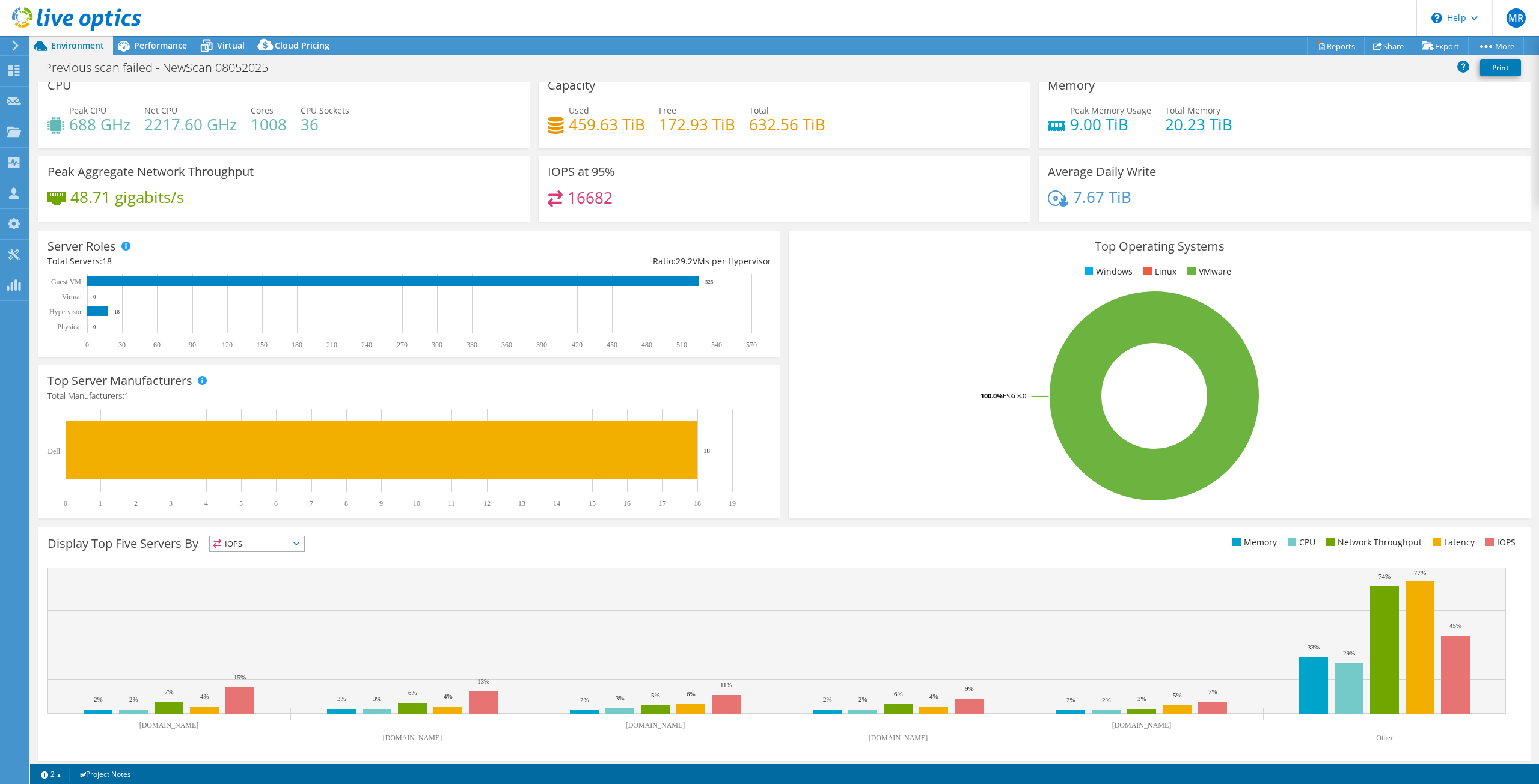
scroll to position [18, 0]
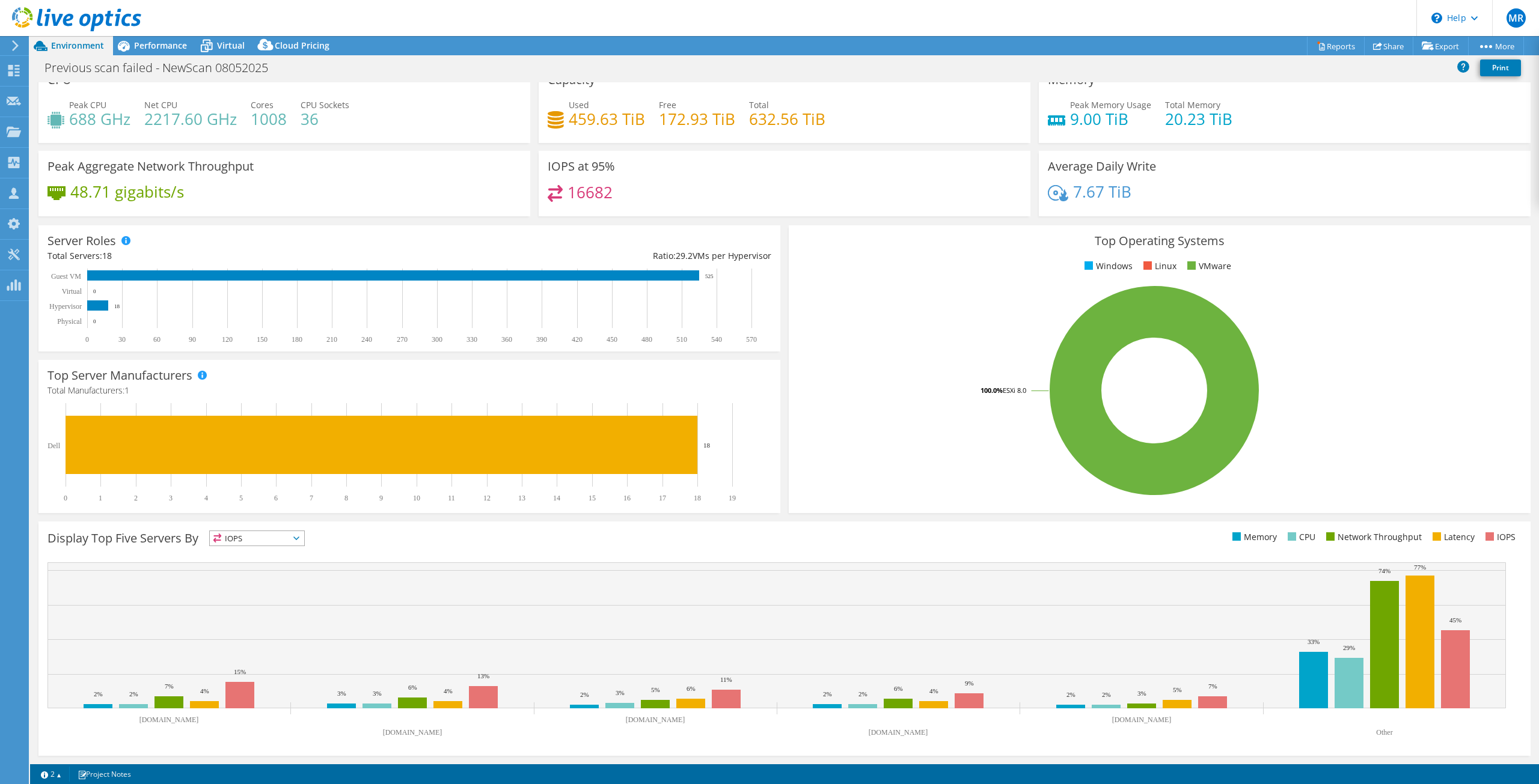
click at [273, 534] on span "IOPS" at bounding box center [257, 538] width 94 height 14
click at [268, 577] on li "Memory" at bounding box center [257, 571] width 94 height 17
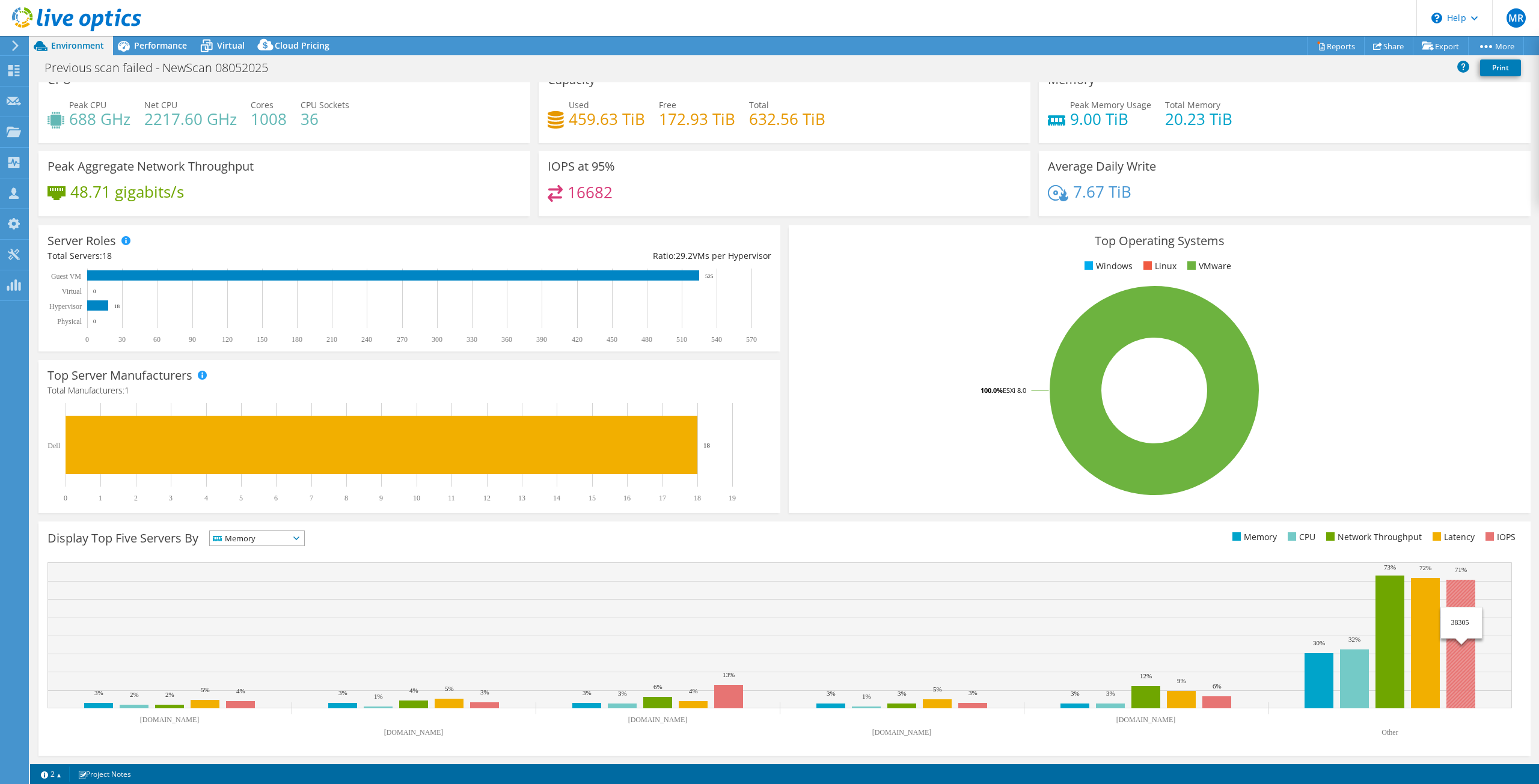
click at [1453, 698] on rect at bounding box center [1461, 644] width 29 height 129
click at [164, 48] on span "Performance" at bounding box center [160, 45] width 53 height 12
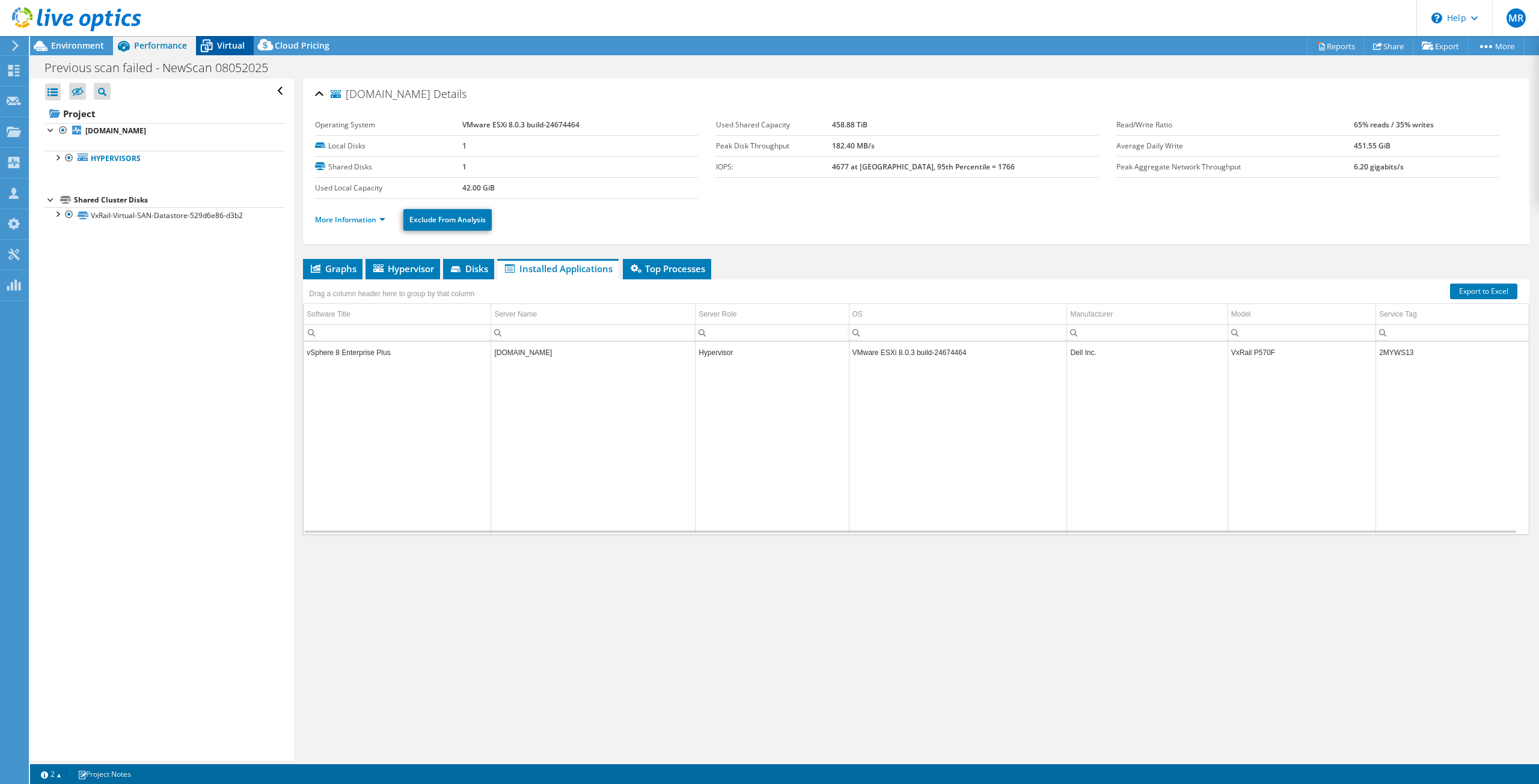
click at [224, 44] on span "Virtual" at bounding box center [231, 45] width 27 height 12
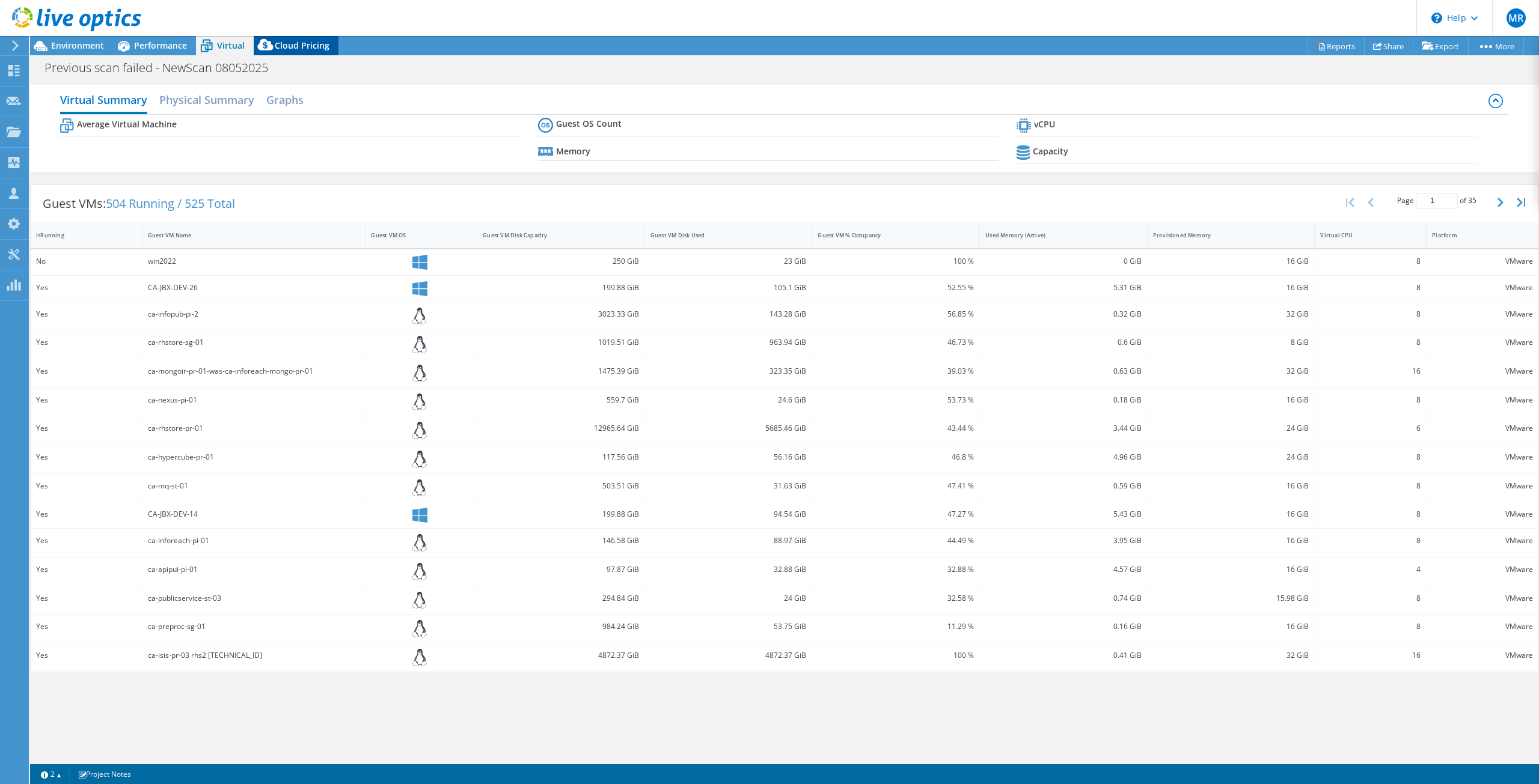
click at [315, 45] on span "Cloud Pricing" at bounding box center [302, 45] width 55 height 12
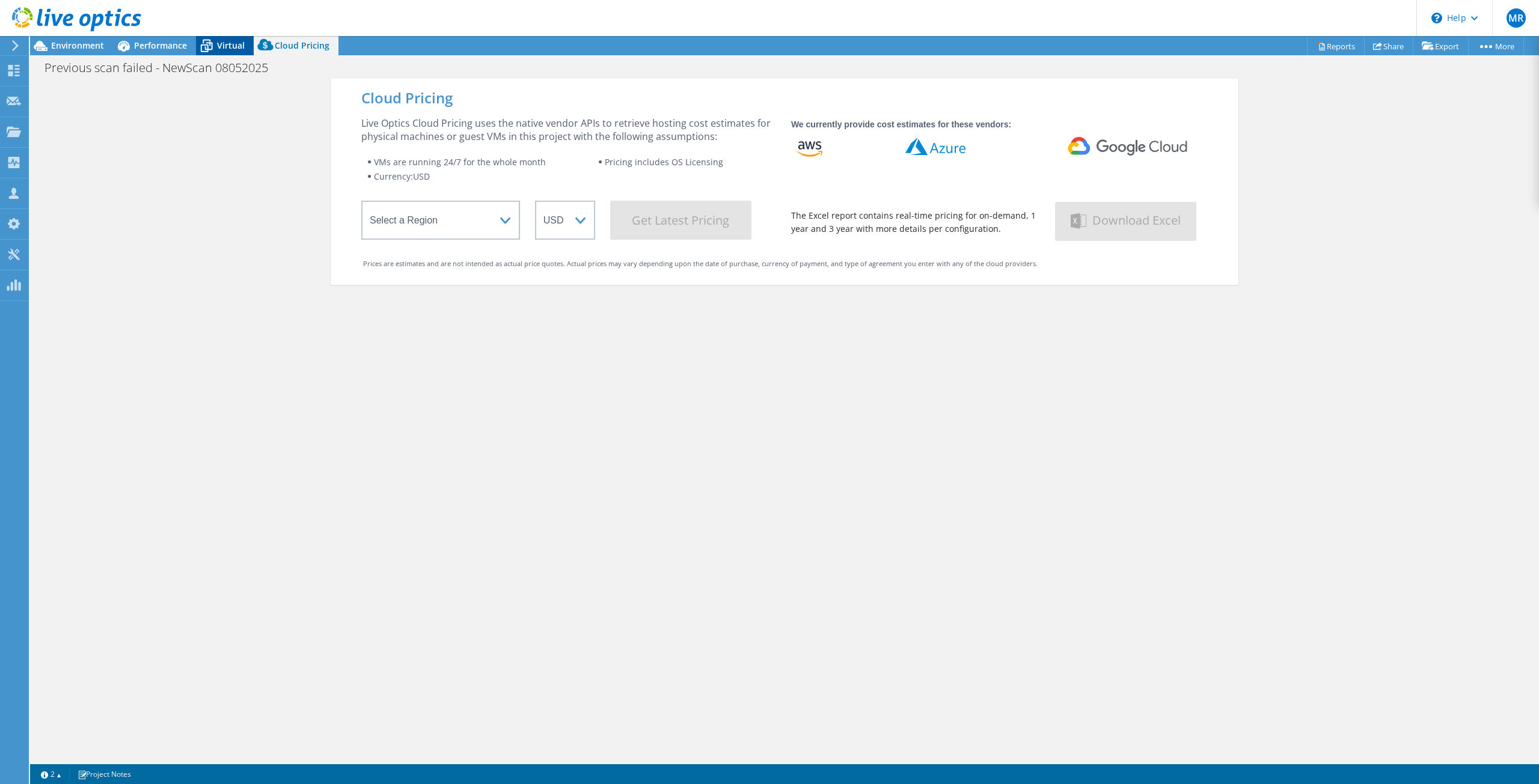
click at [221, 38] on div "Virtual" at bounding box center [224, 46] width 57 height 19
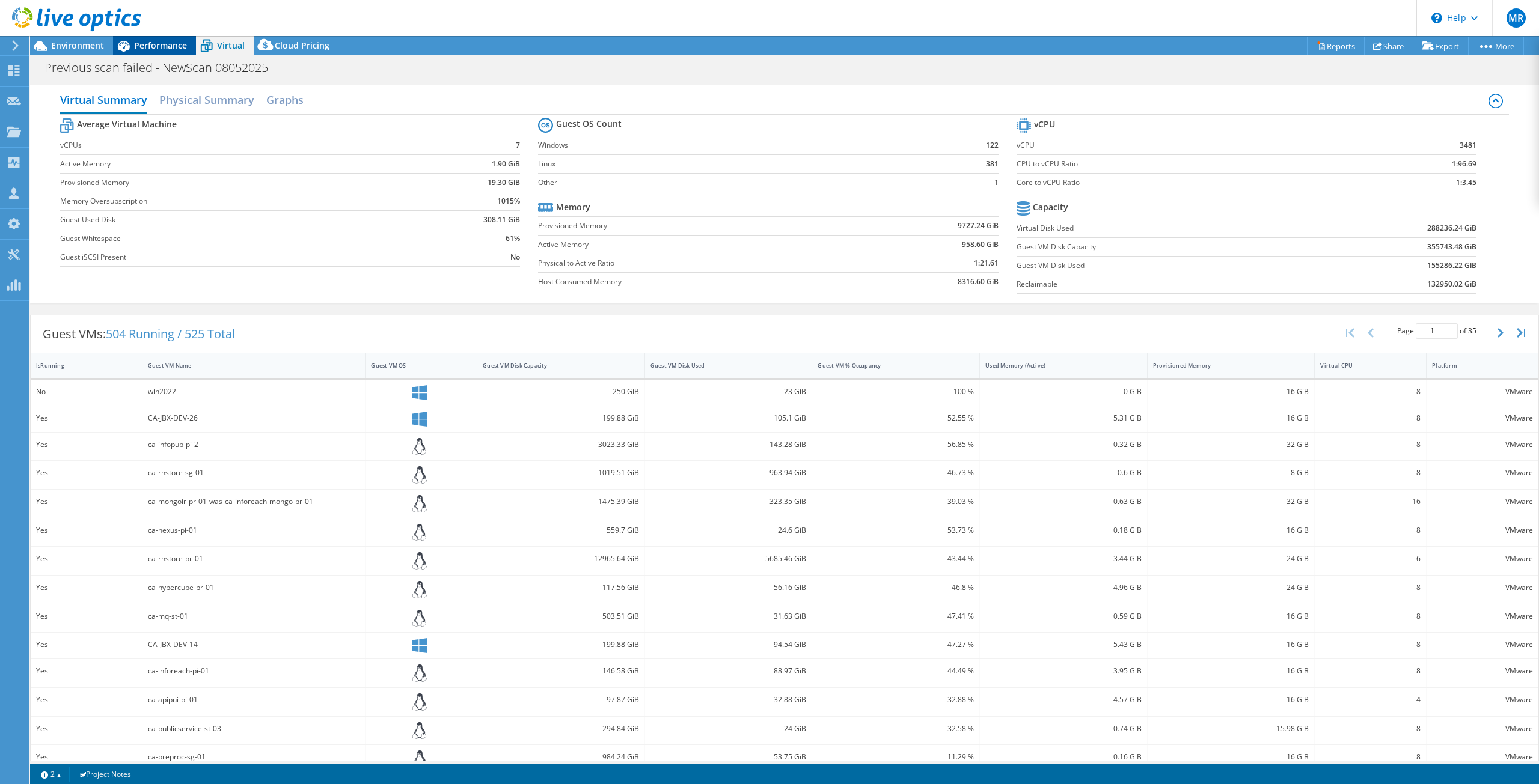
click at [142, 47] on span "Performance" at bounding box center [160, 45] width 53 height 12
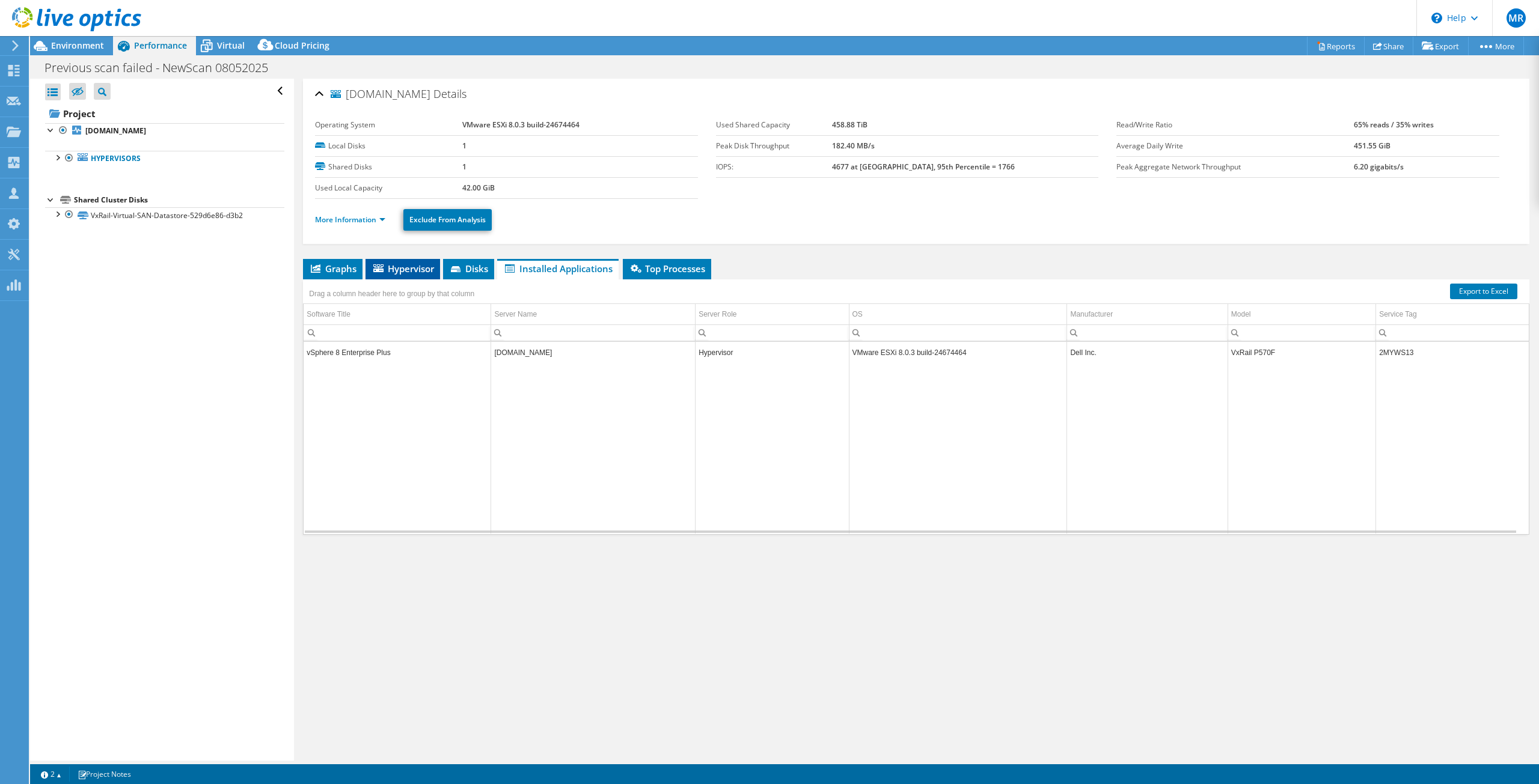
drag, startPoint x: 465, startPoint y: 270, endPoint x: 409, endPoint y: 271, distance: 56.0
click at [465, 270] on span "Disks" at bounding box center [468, 269] width 39 height 12
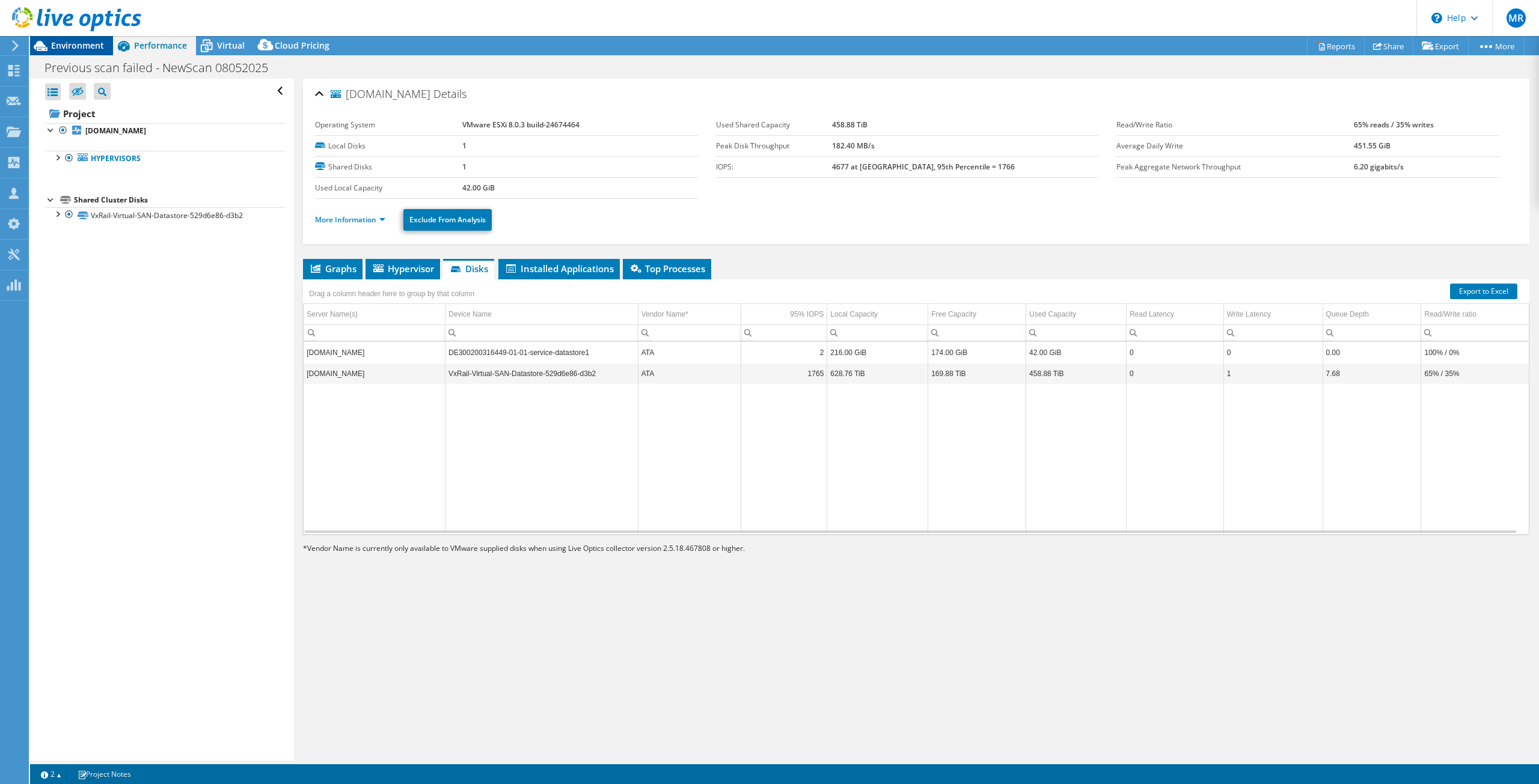
click at [92, 43] on span "Environment" at bounding box center [77, 45] width 53 height 12
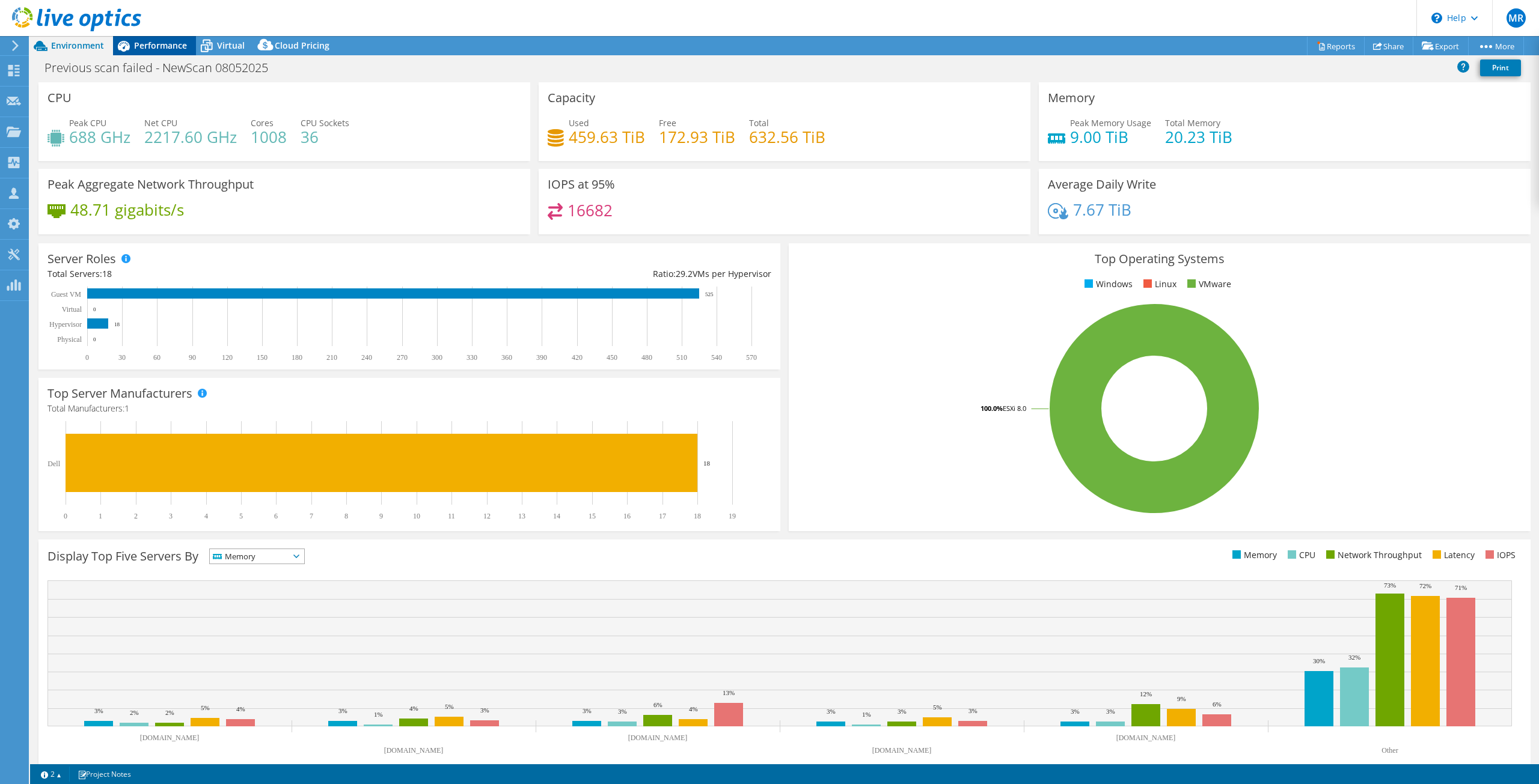
click at [192, 49] on div "Performance" at bounding box center [154, 46] width 83 height 19
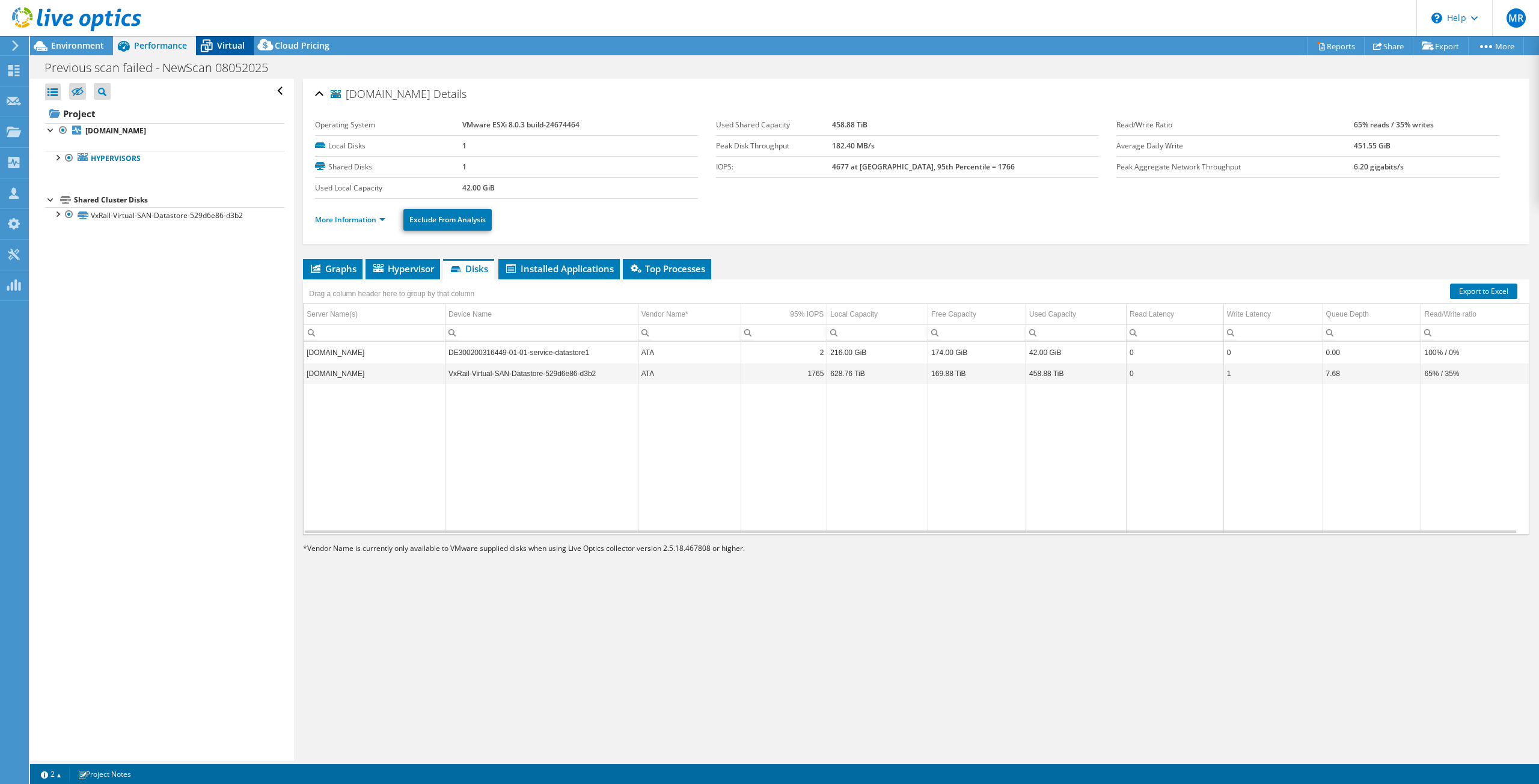
click at [214, 47] on icon at bounding box center [206, 46] width 21 height 21
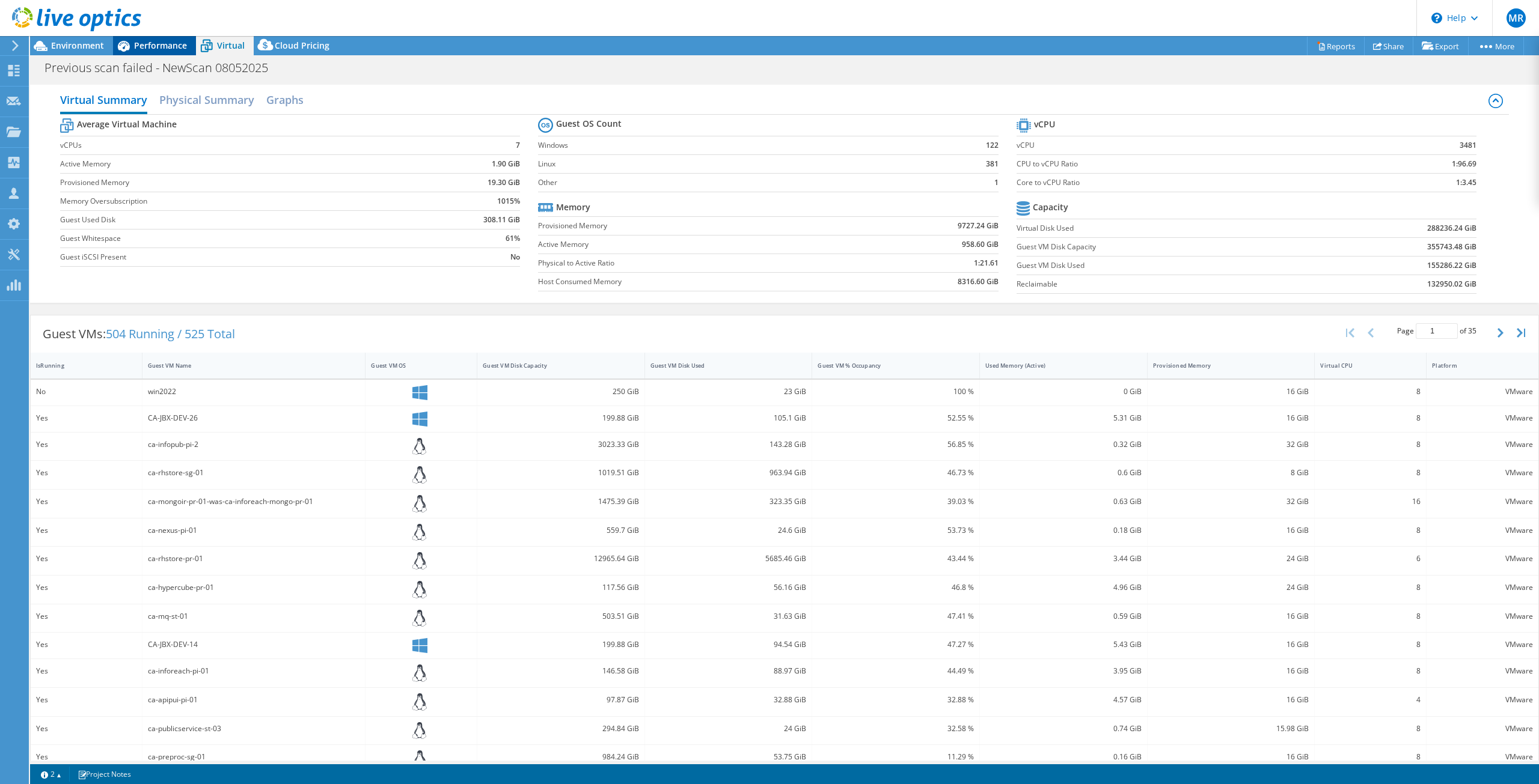
click at [173, 47] on span "Performance" at bounding box center [160, 45] width 53 height 12
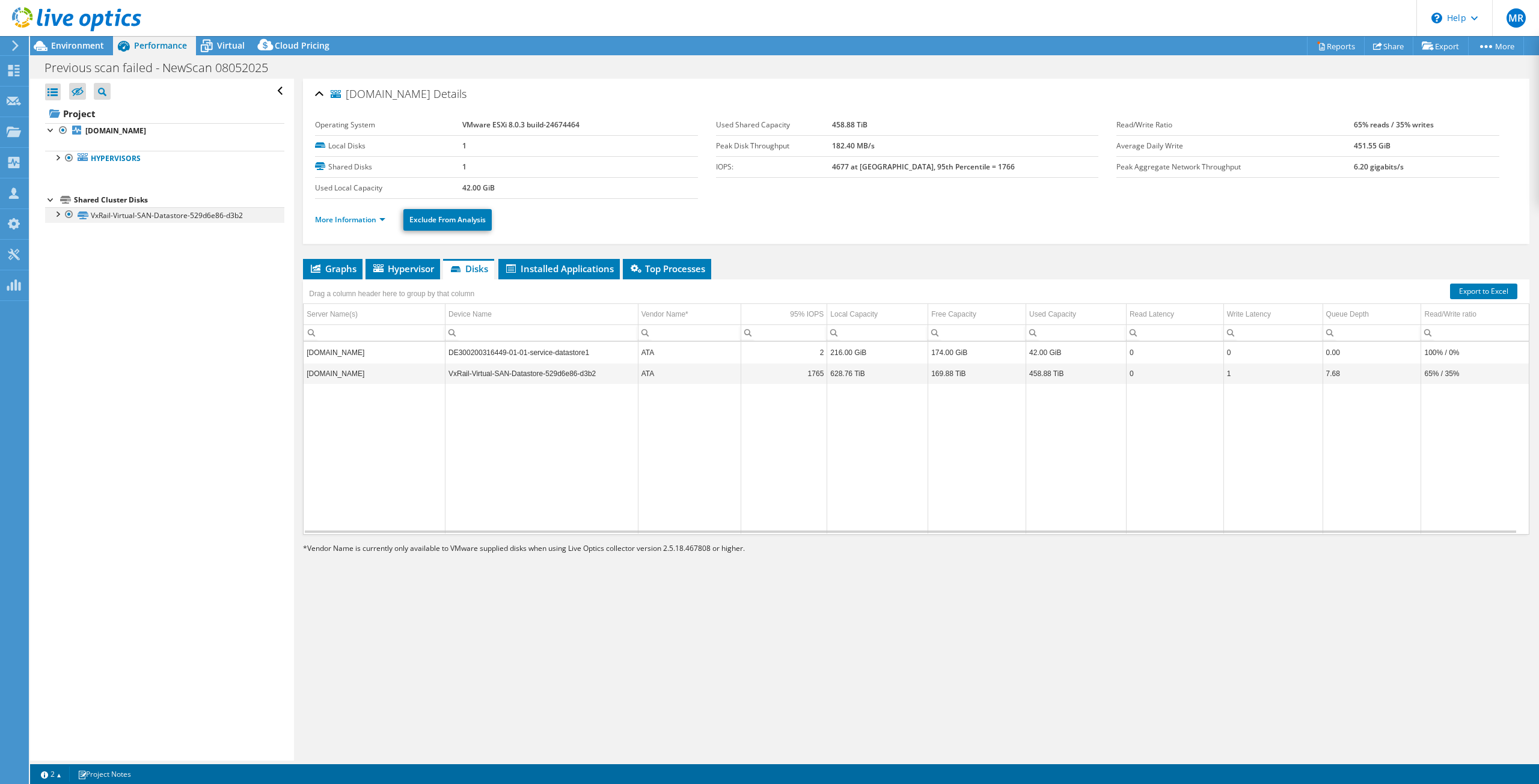
click at [59, 213] on div at bounding box center [57, 213] width 12 height 12
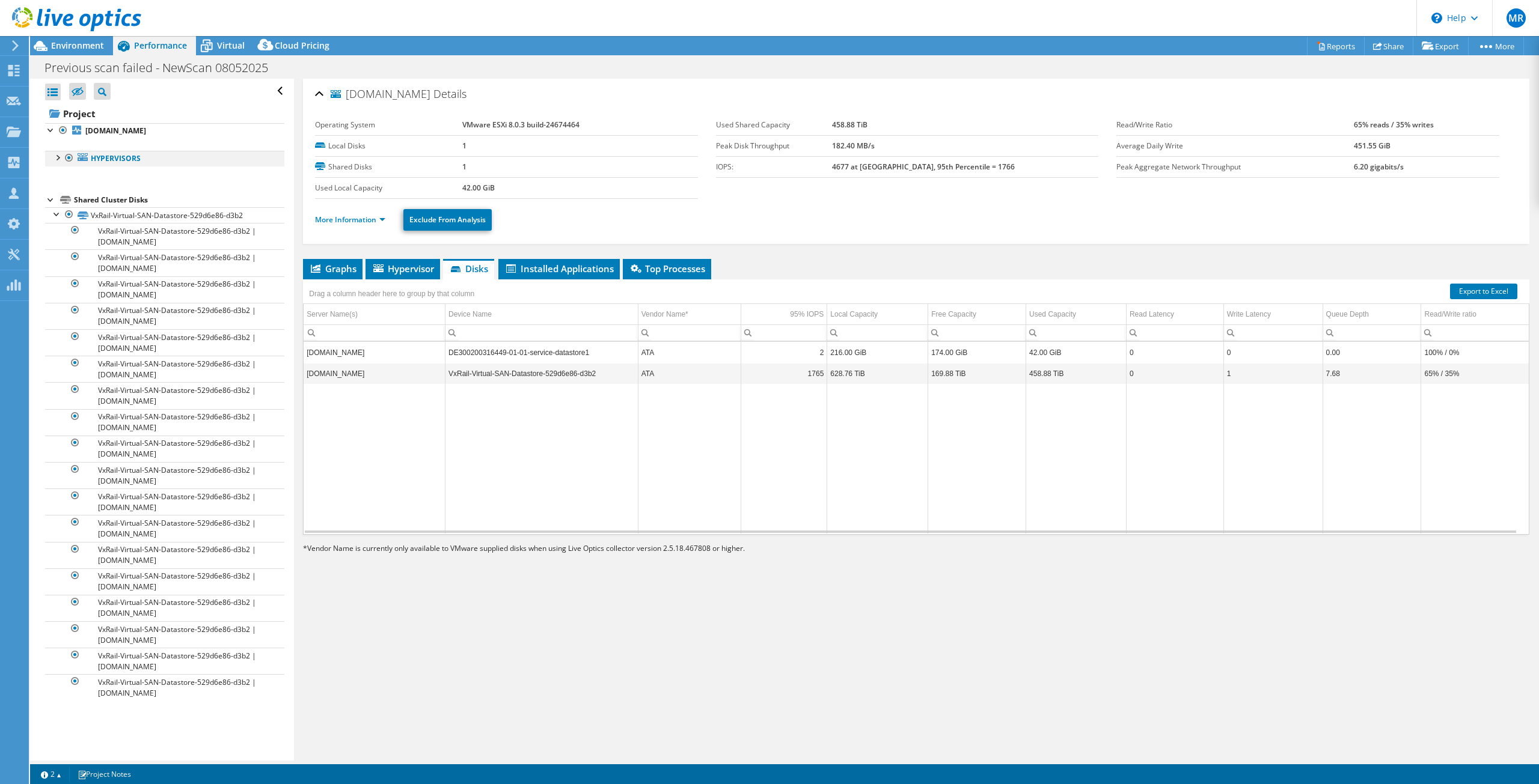
click at [55, 157] on div at bounding box center [57, 157] width 12 height 12
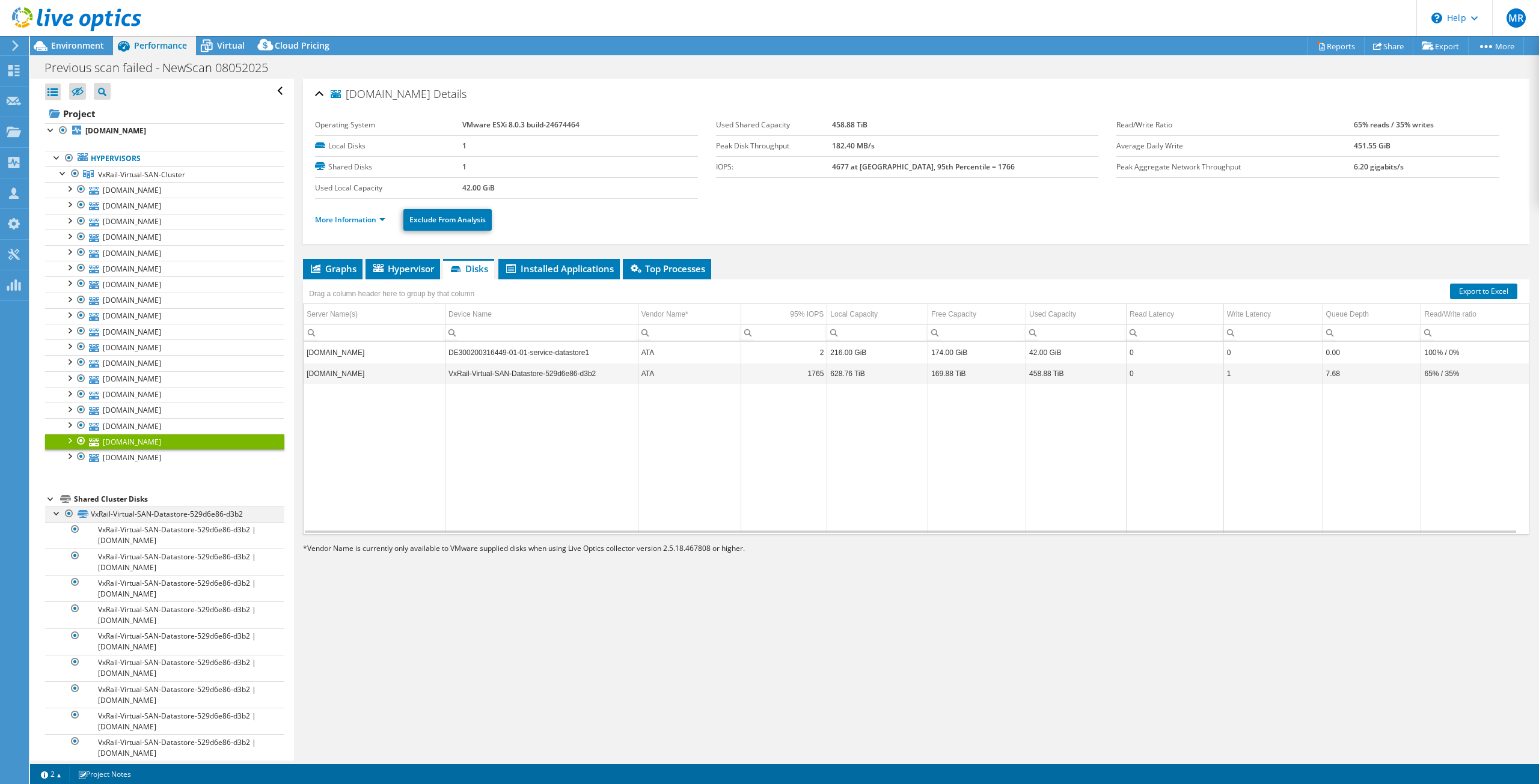
click at [58, 514] on div at bounding box center [57, 513] width 12 height 12
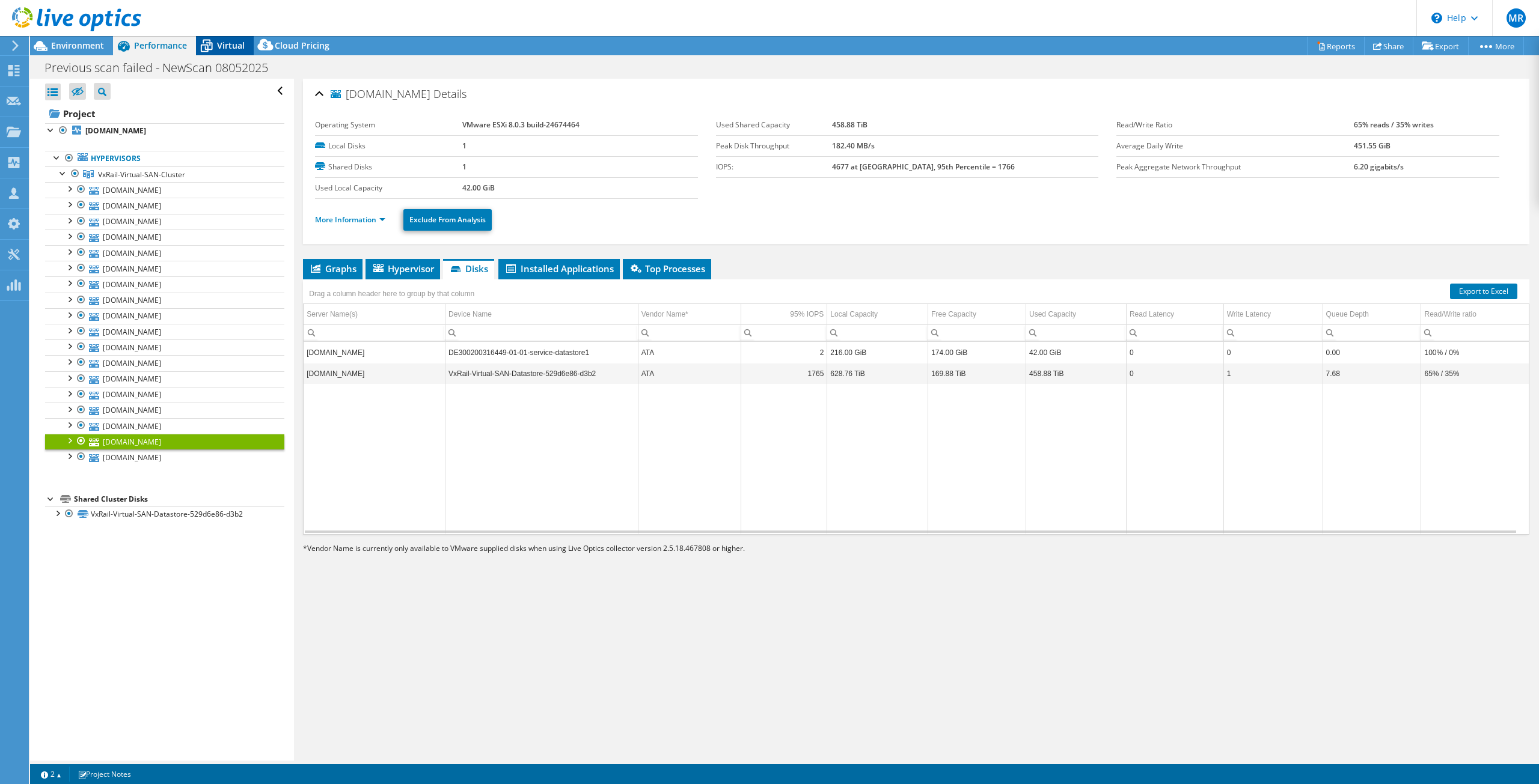
click at [222, 49] on span "Virtual" at bounding box center [231, 45] width 27 height 12
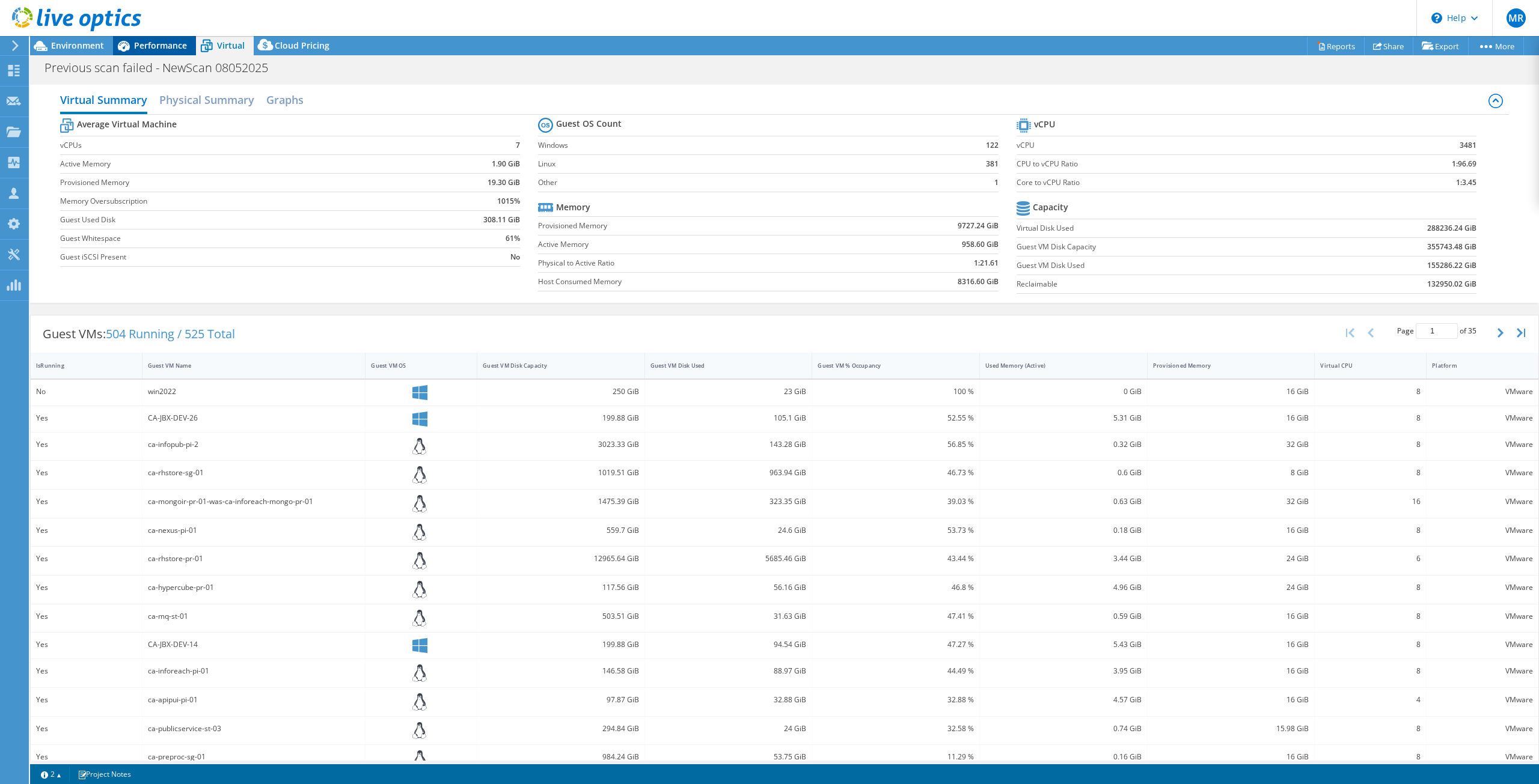
click at [171, 45] on span "Performance" at bounding box center [160, 45] width 53 height 12
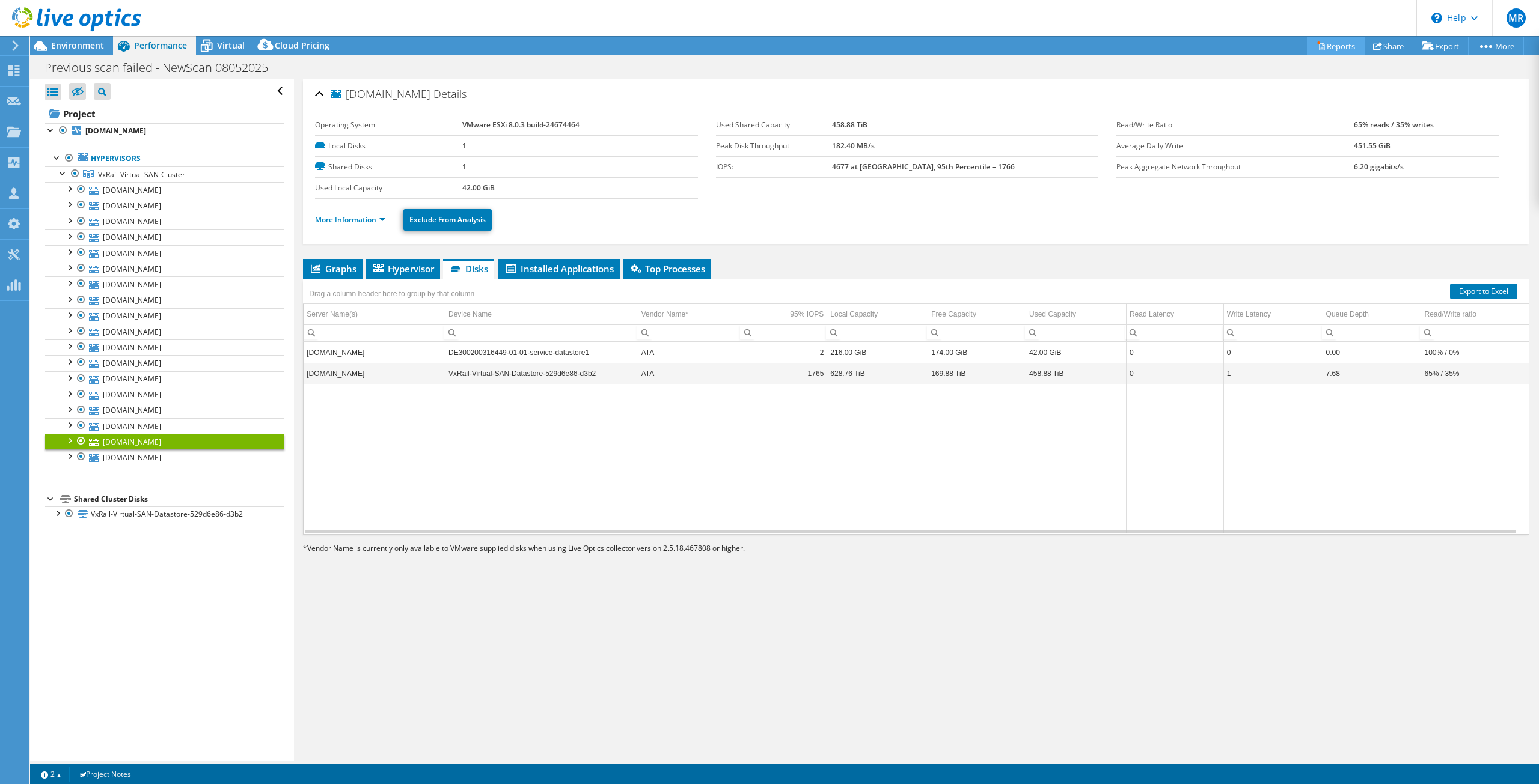
click at [1325, 47] on link "Reports" at bounding box center [1336, 46] width 57 height 18
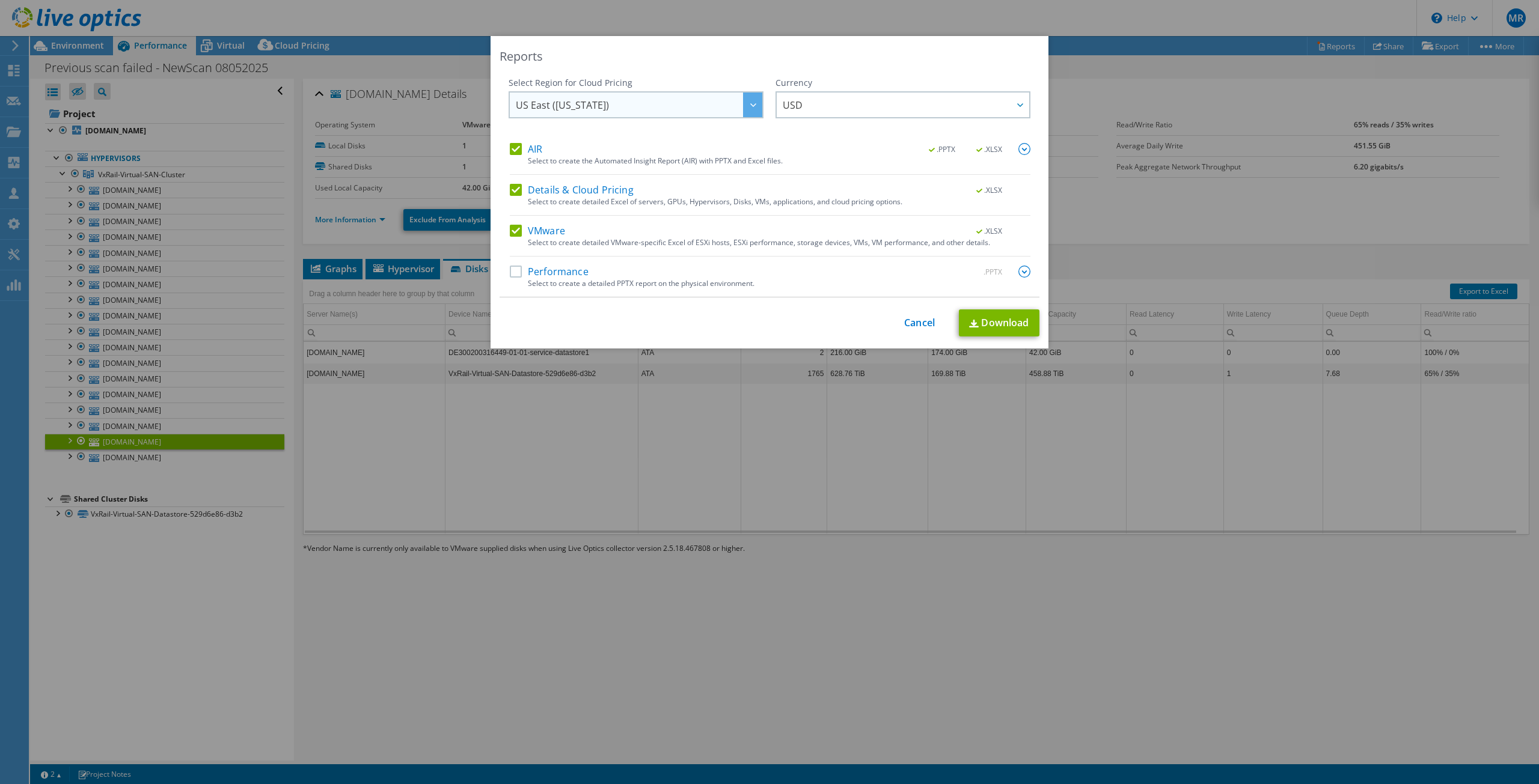
click at [728, 105] on span "US East ([US_STATE])" at bounding box center [639, 105] width 246 height 25
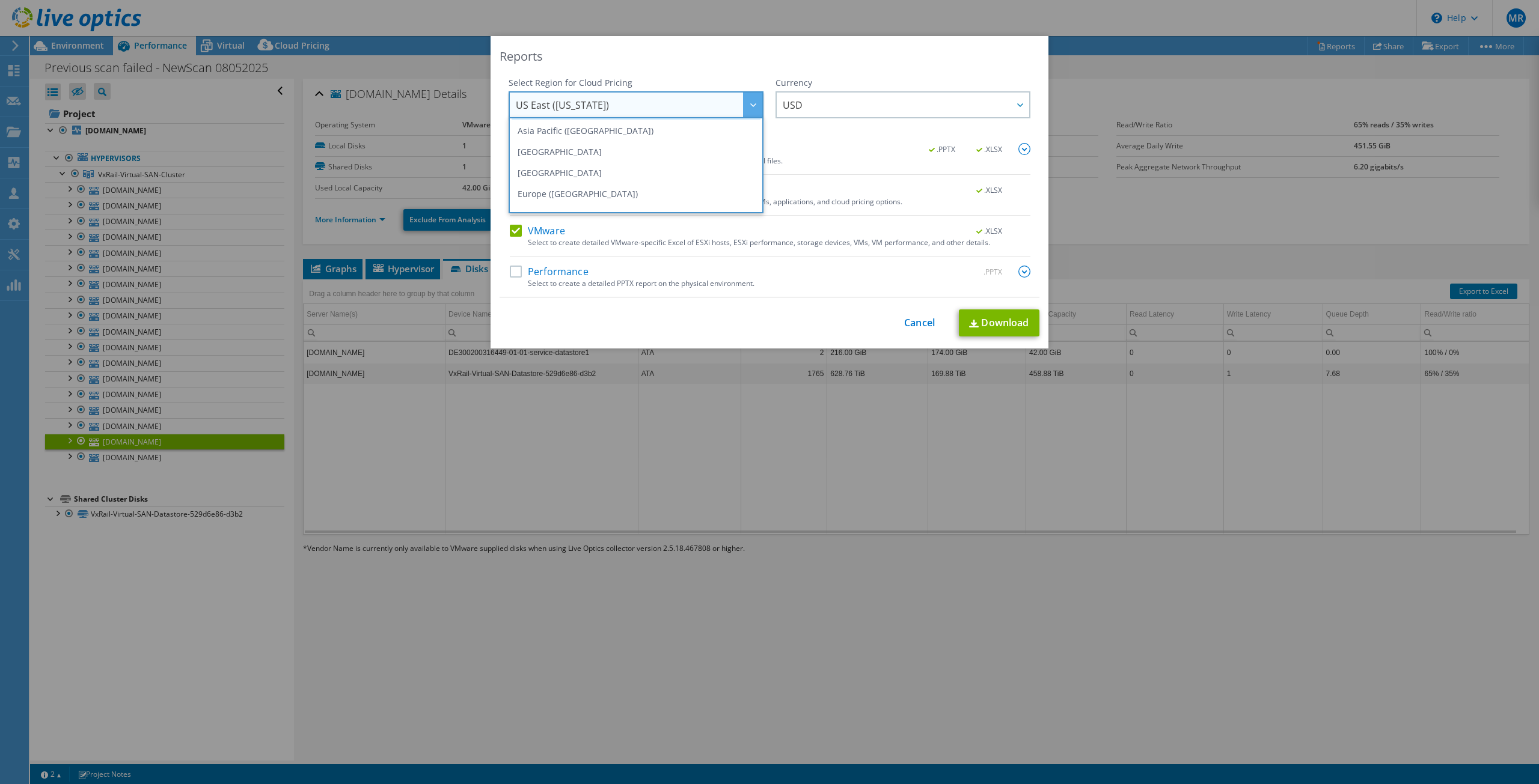
scroll to position [162, 0]
click at [608, 198] on li "US West ([US_STATE])" at bounding box center [636, 200] width 249 height 21
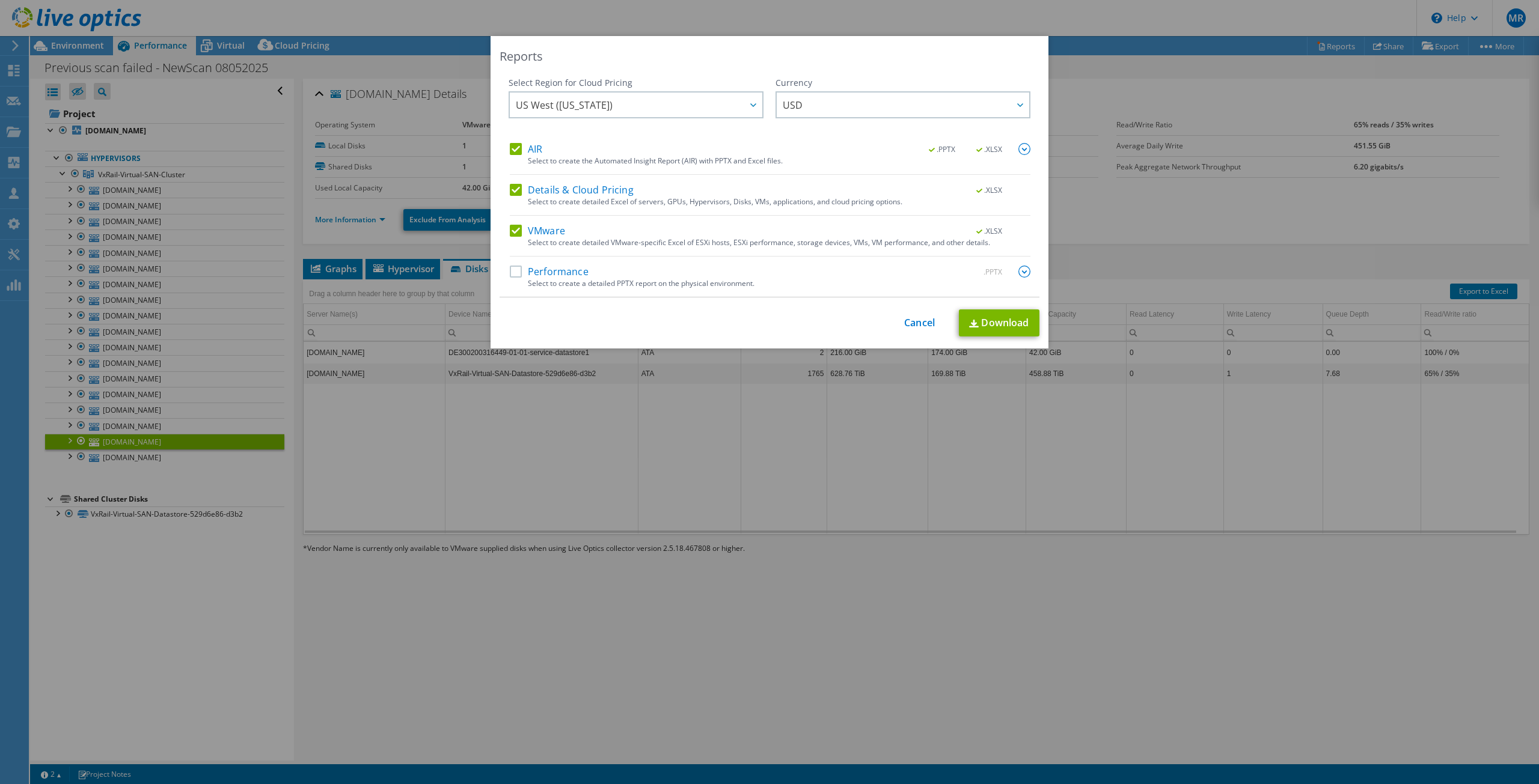
click at [510, 234] on label "VMware" at bounding box center [537, 231] width 55 height 12
click at [0, 0] on input "VMware" at bounding box center [0, 0] width 0 height 0
click at [513, 185] on label "Details & Cloud Pricing" at bounding box center [571, 190] width 124 height 12
click at [0, 0] on input "Details & Cloud Pricing" at bounding box center [0, 0] width 0 height 0
click at [513, 148] on label "AIR" at bounding box center [526, 149] width 32 height 12
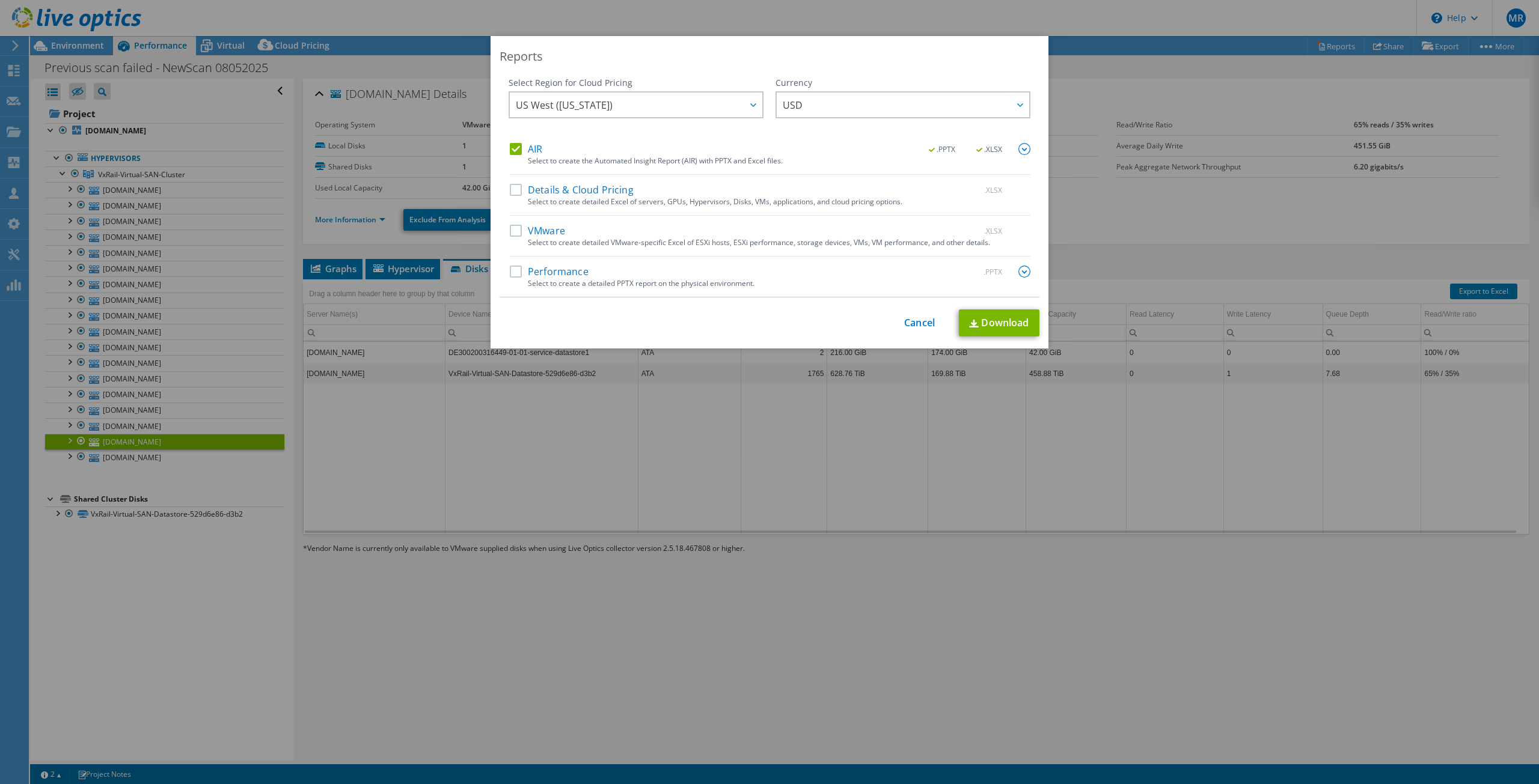
click at [0, 0] on input "AIR" at bounding box center [0, 0] width 0 height 0
click at [512, 233] on label "VMware" at bounding box center [537, 231] width 55 height 12
click at [0, 0] on input "VMware" at bounding box center [0, 0] width 0 height 0
click at [988, 325] on link "Download" at bounding box center [999, 323] width 81 height 27
click at [990, 326] on div "This process may take a while, please wait... Cancel Download" at bounding box center [769, 323] width 540 height 28
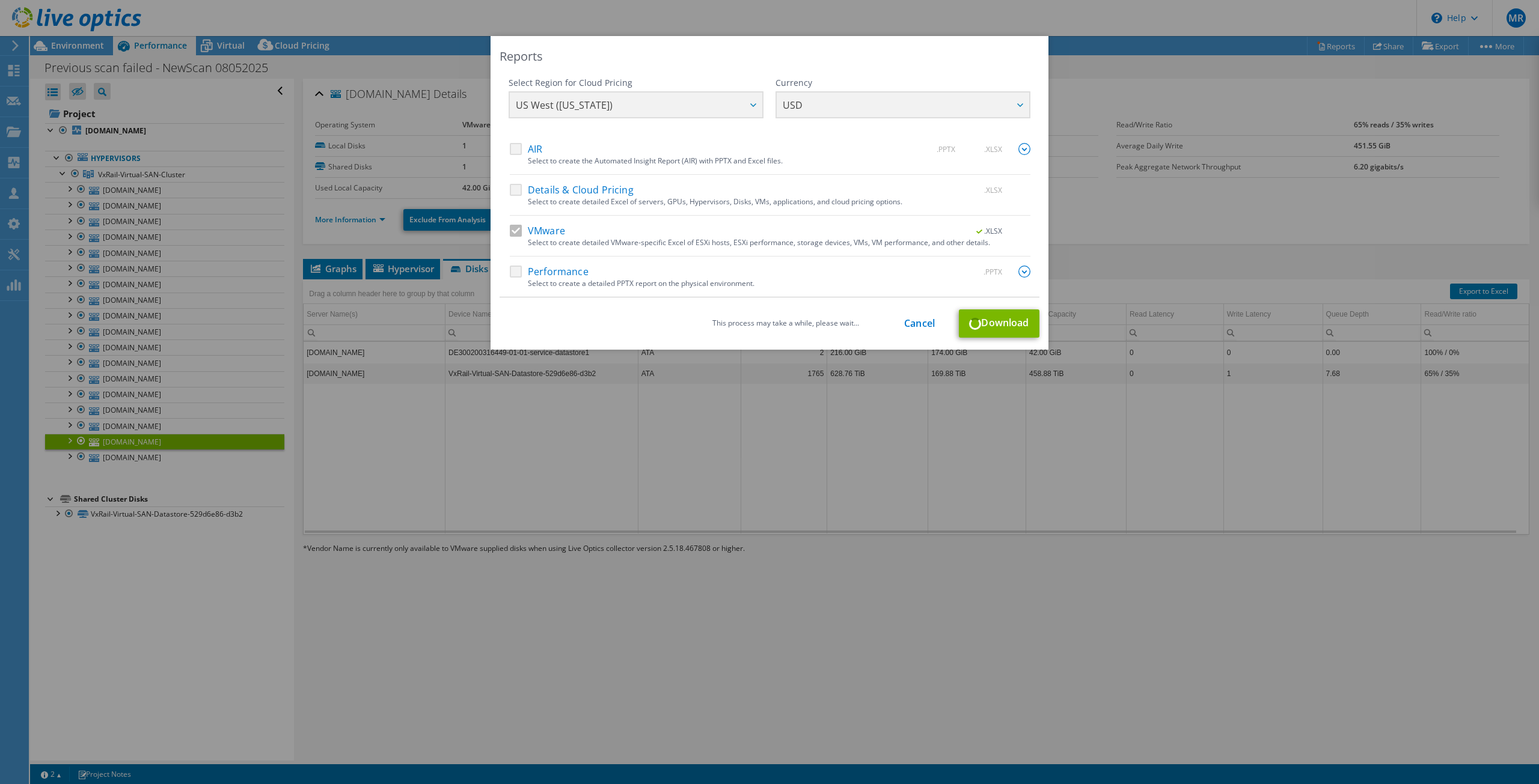
click at [990, 326] on div "This process may take a while, please wait... Cancel Download" at bounding box center [769, 323] width 540 height 28
click at [1074, 252] on div "Reports Select Region for Cloud Pricing Asia Pacific ([GEOGRAPHIC_DATA]) [GEOGR…" at bounding box center [769, 392] width 1539 height 712
